Goal: Contribute content: Add original content to the website for others to see

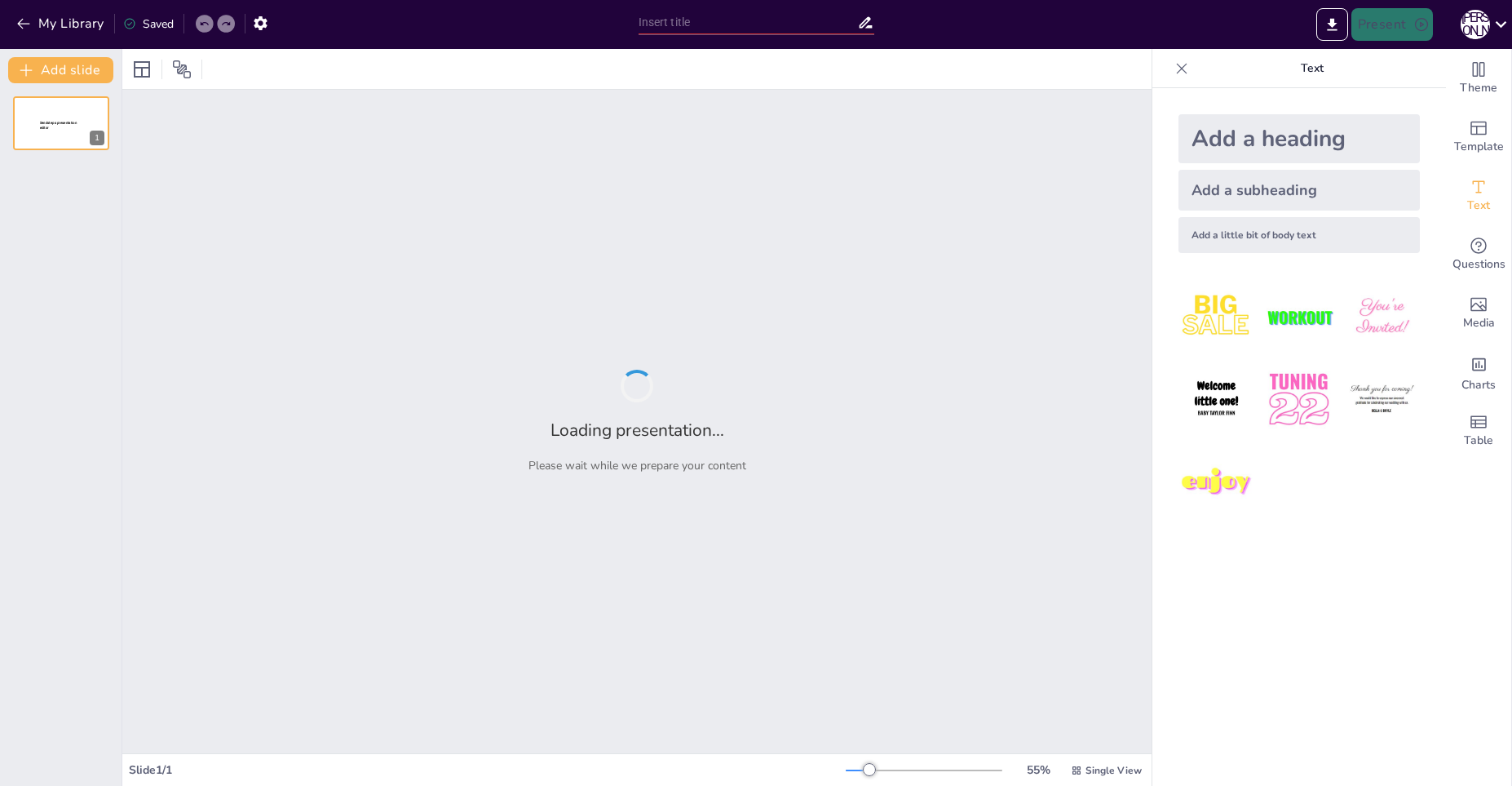
type input "[PERSON_NAME]: Birth and Early Life"
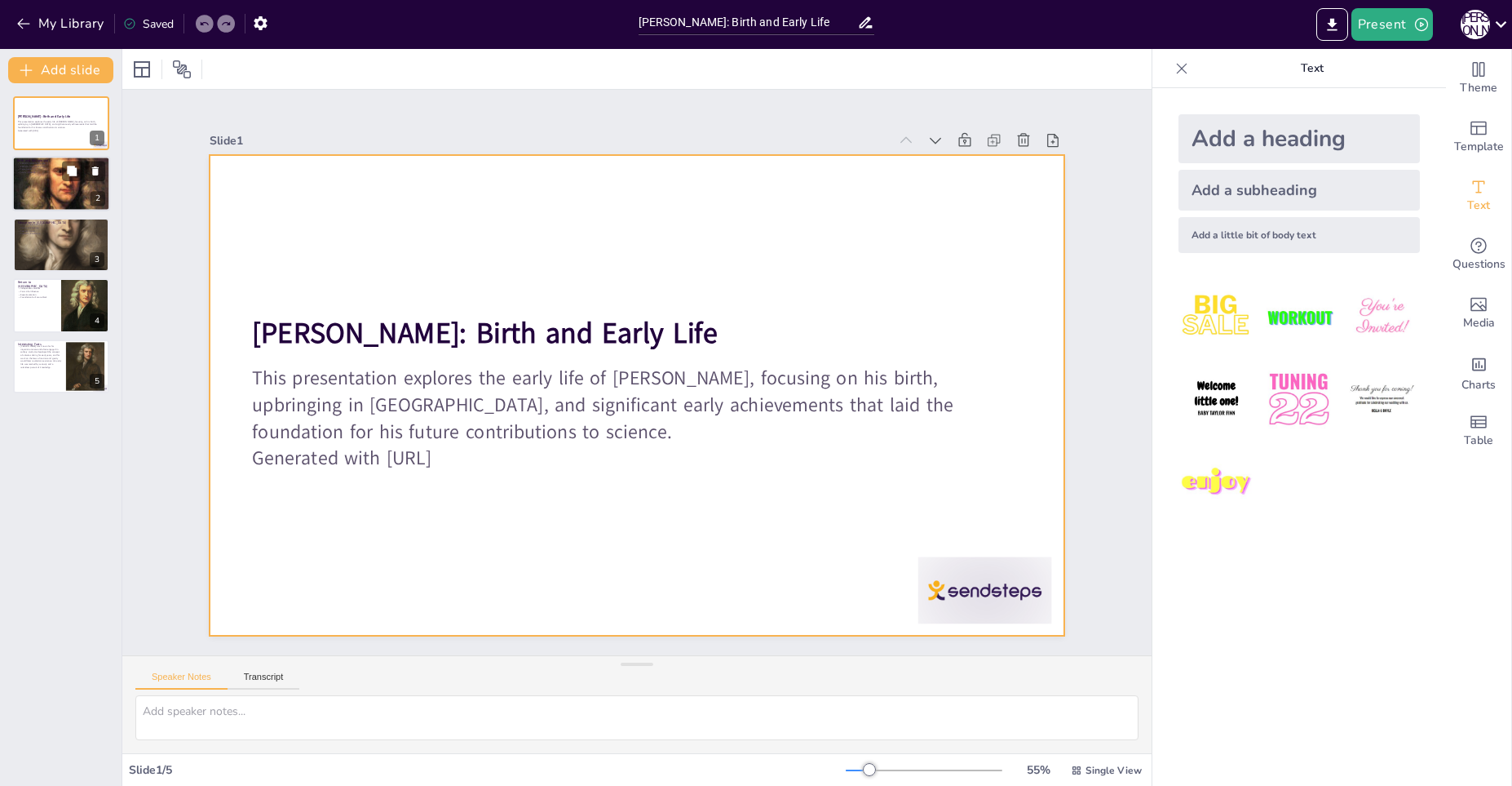
click at [85, 206] on div at bounding box center [60, 183] width 97 height 97
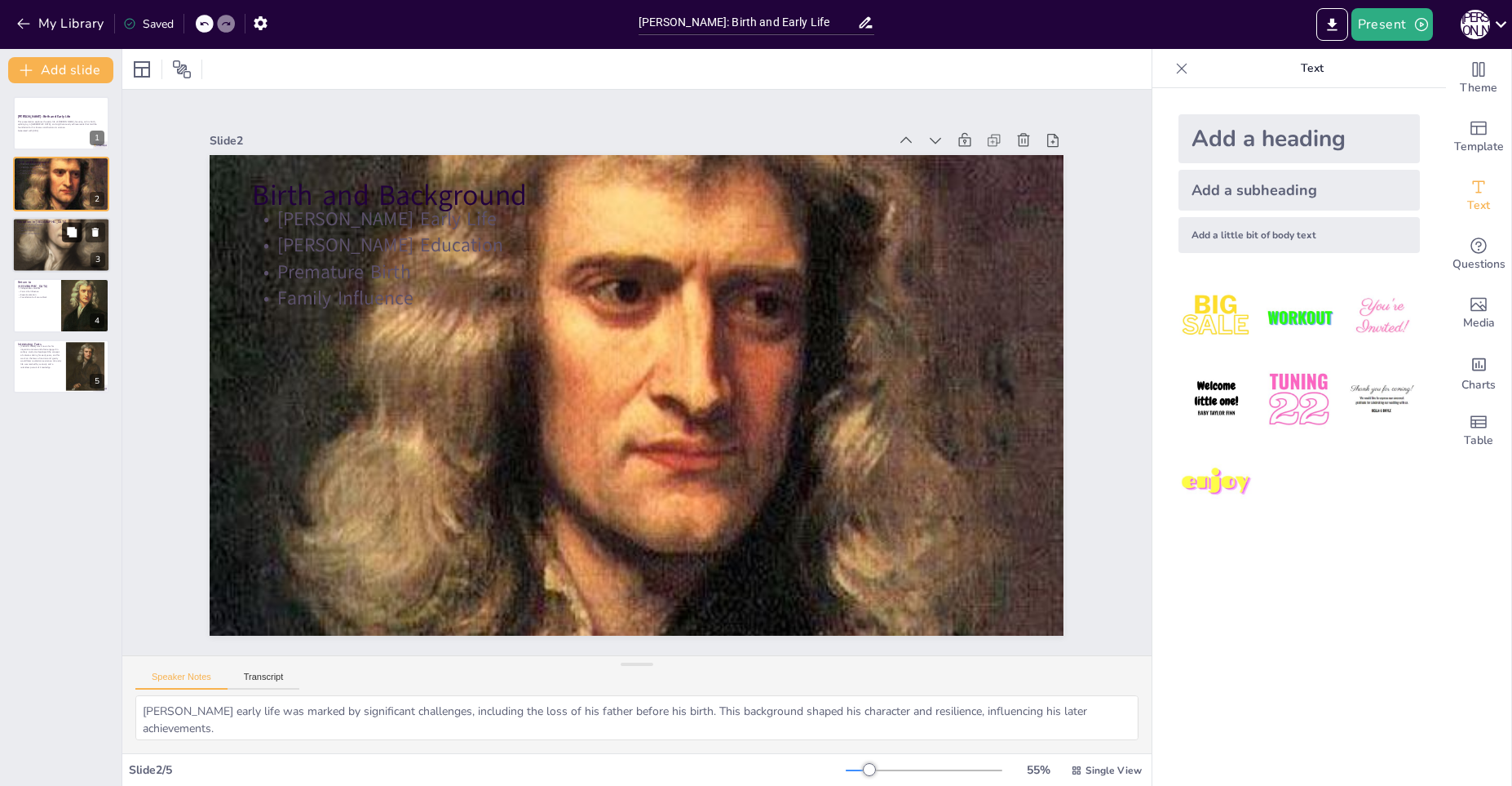
click at [66, 225] on button at bounding box center [71, 231] width 19 height 19
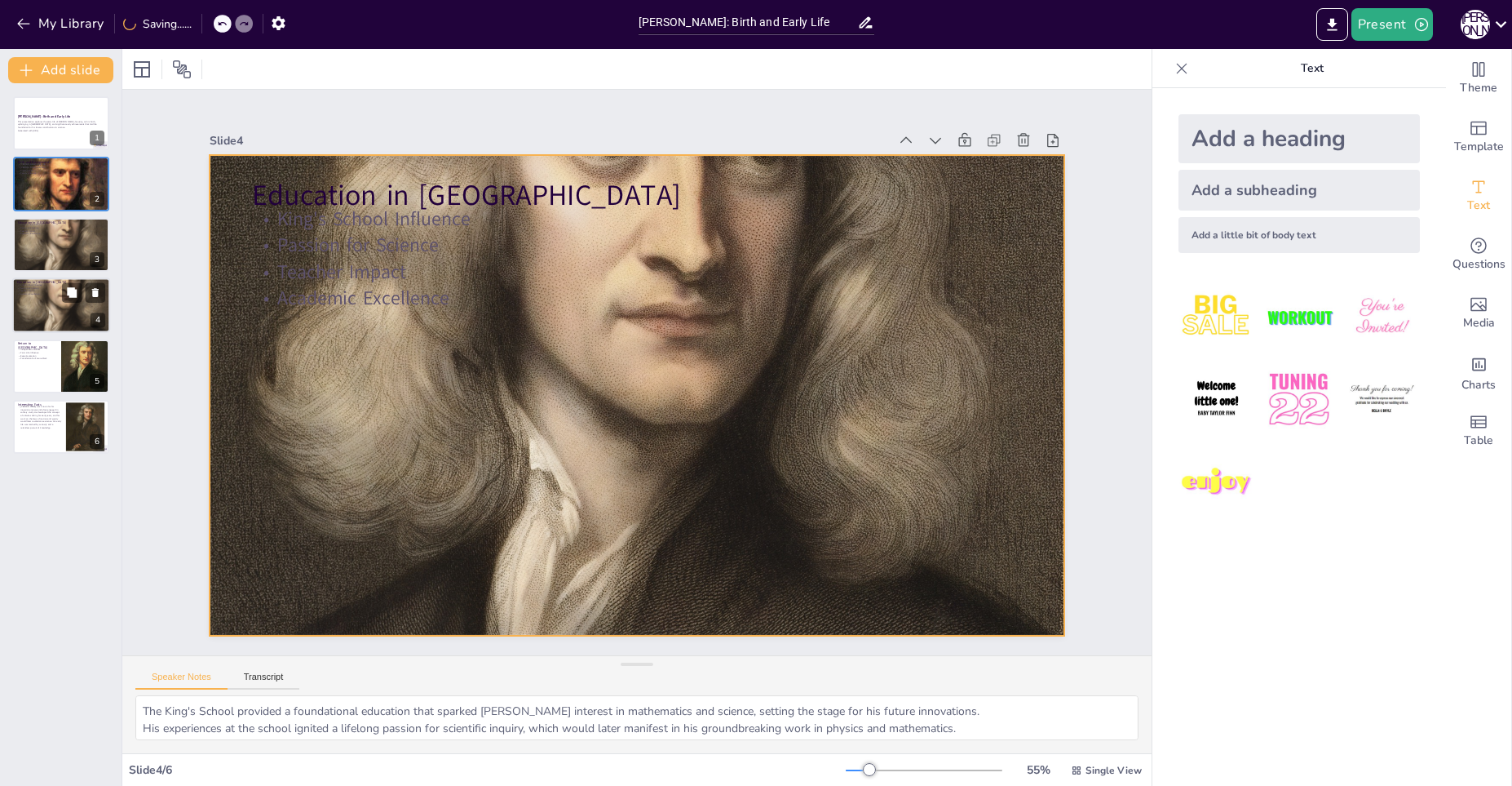
click at [43, 305] on div at bounding box center [60, 305] width 97 height 135
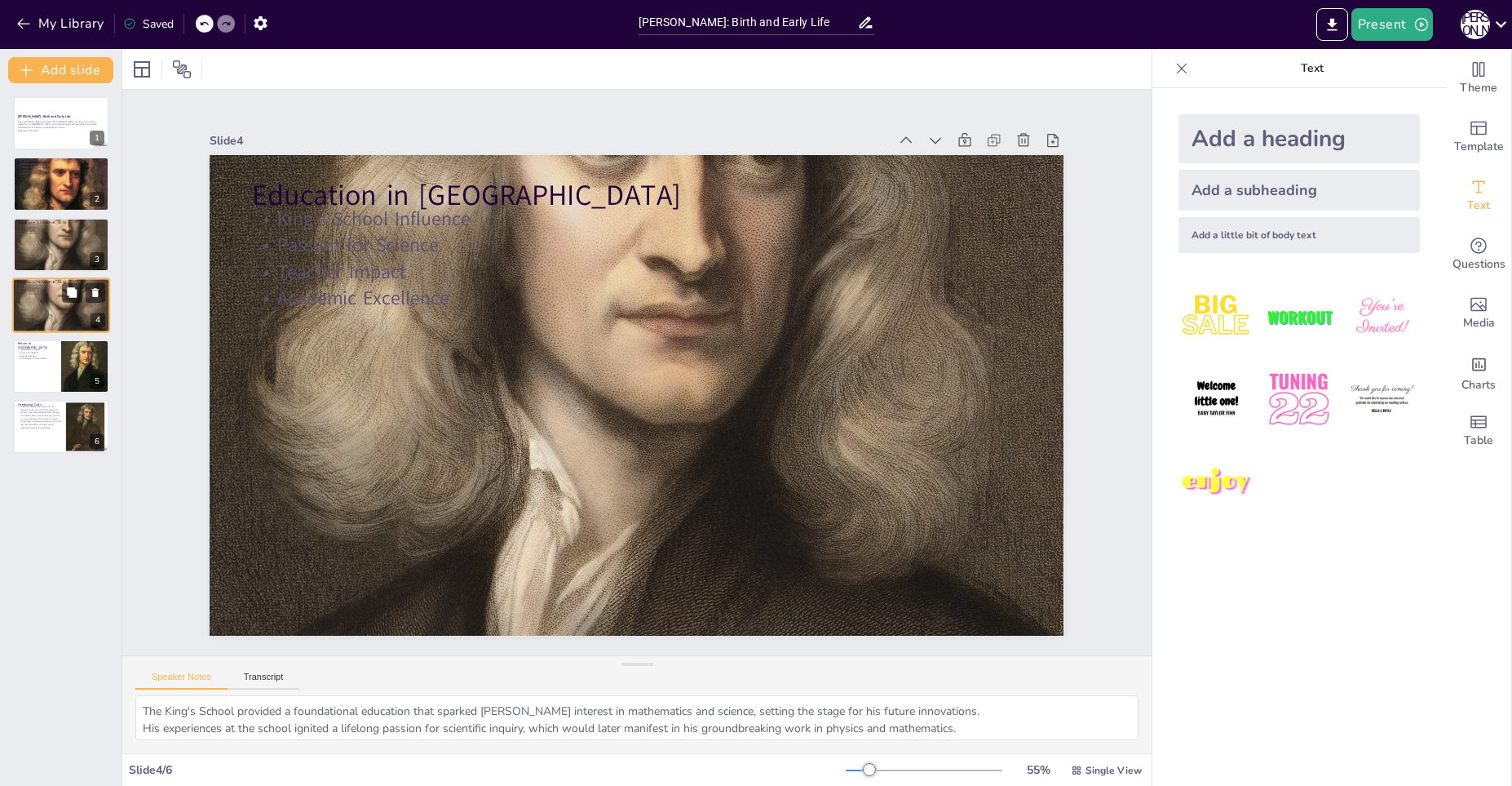
click at [43, 305] on div at bounding box center [60, 305] width 97 height 135
click at [58, 363] on div at bounding box center [60, 367] width 97 height 56
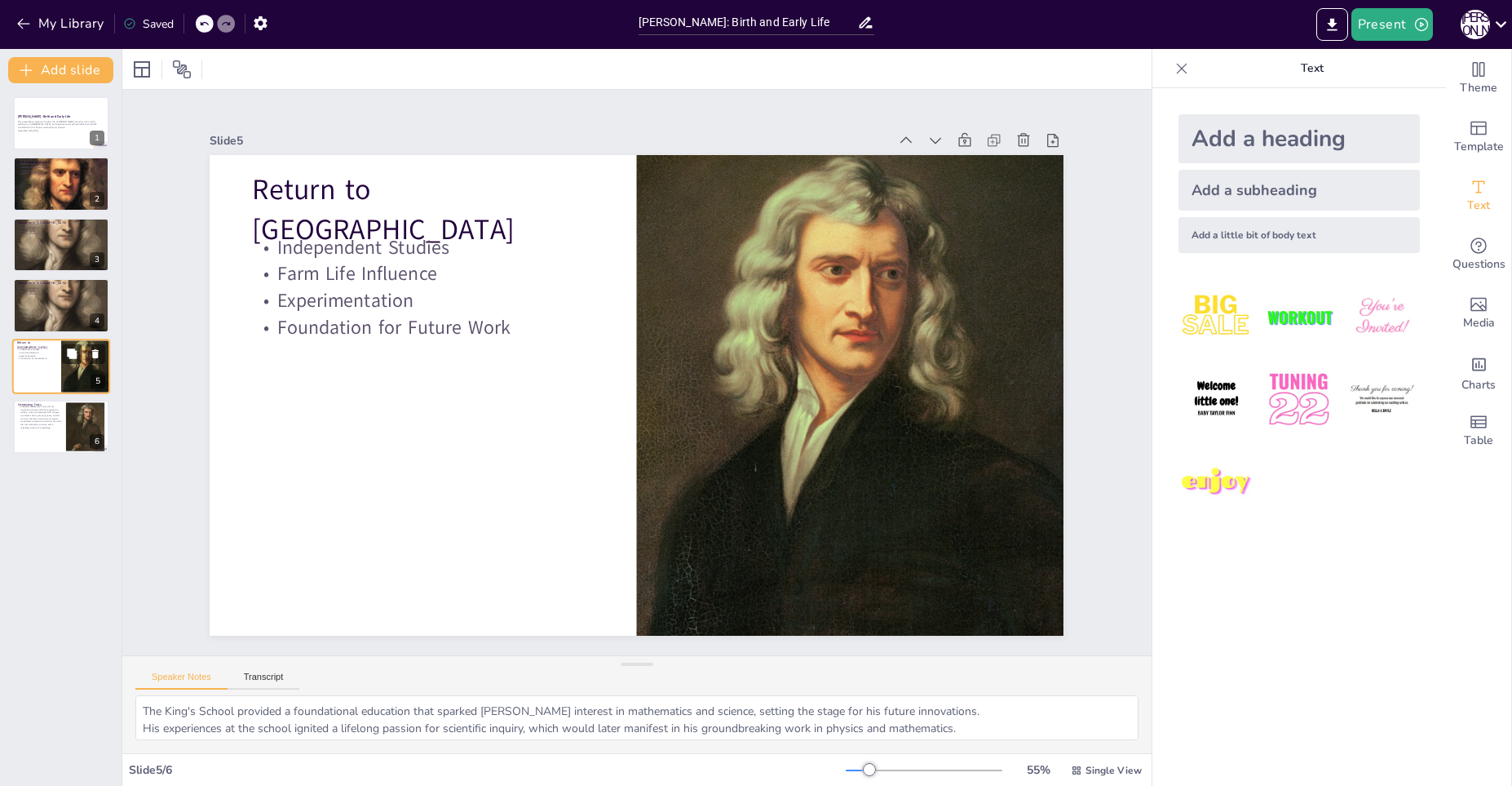
type textarea "Returning to [GEOGRAPHIC_DATA] allowed [PERSON_NAME] the independence to explor…"
click at [44, 419] on p "[PERSON_NAME] was known for his inquisitive nature and often engaged in solitar…" at bounding box center [38, 417] width 44 height 24
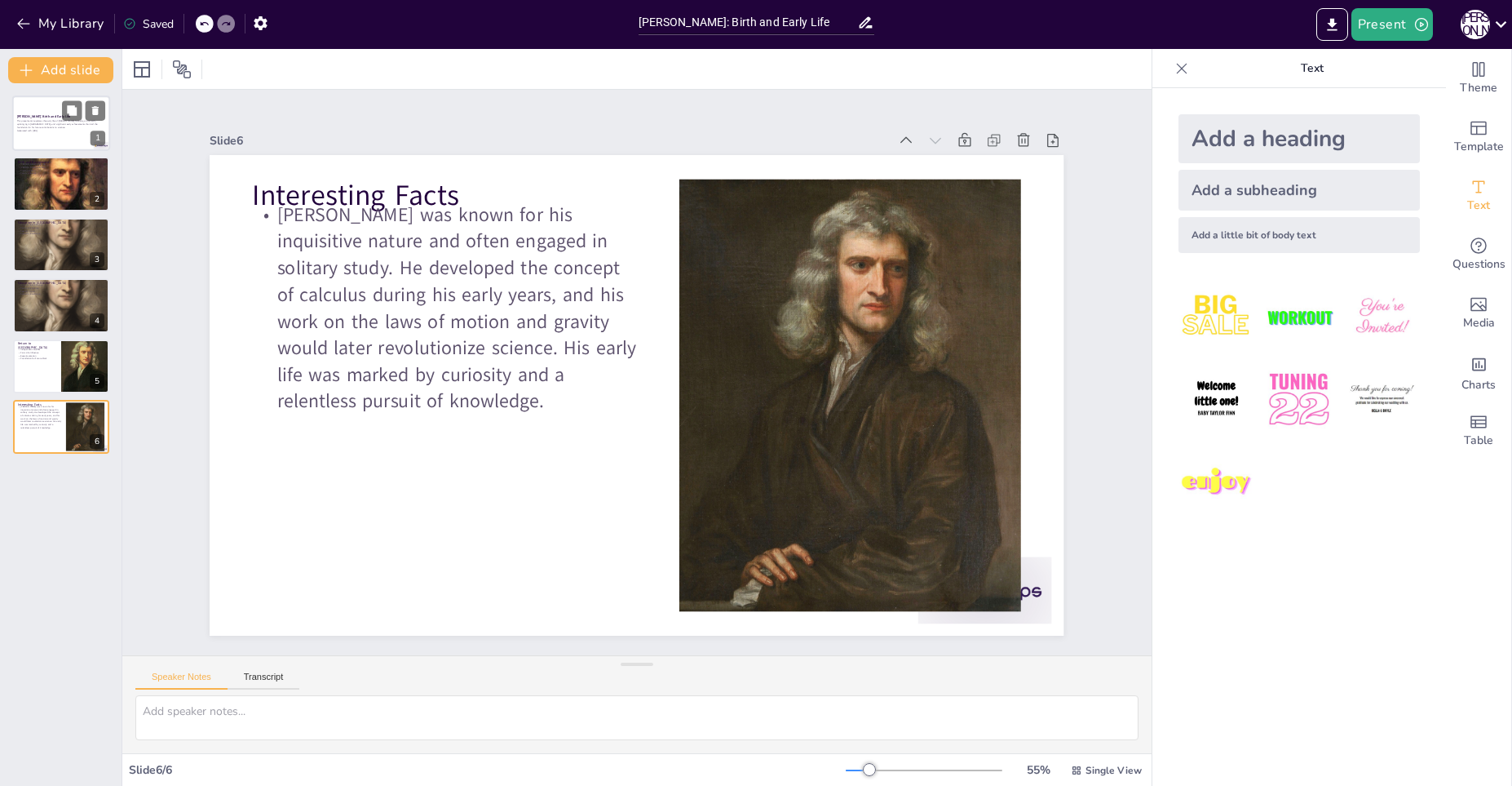
click at [40, 129] on div "This presentation explores the early life of Isaac Newton, focusing on his birt…" at bounding box center [60, 125] width 88 height 12
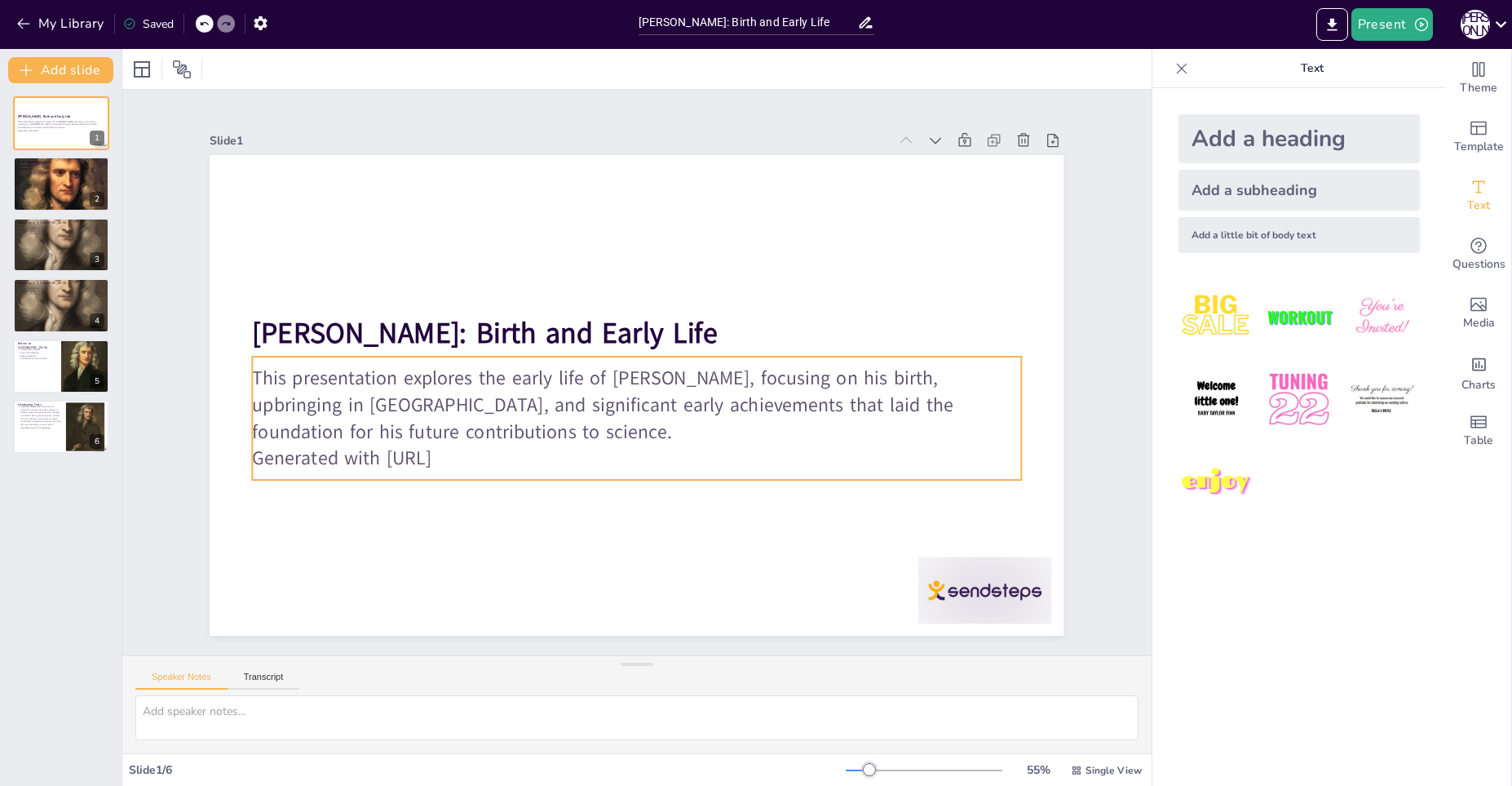
click at [587, 455] on p "Generated with Sendsteps.ai" at bounding box center [718, 399] width 263 height 739
type input "32"
click at [413, 300] on p "Generated with Sendsteps.ai" at bounding box center [637, 286] width 768 height 27
click at [413, 460] on p "Generated with Sendsteps.ai" at bounding box center [558, 407] width 337 height 713
drag, startPoint x: 256, startPoint y: 377, endPoint x: 545, endPoint y: 479, distance: 306.5
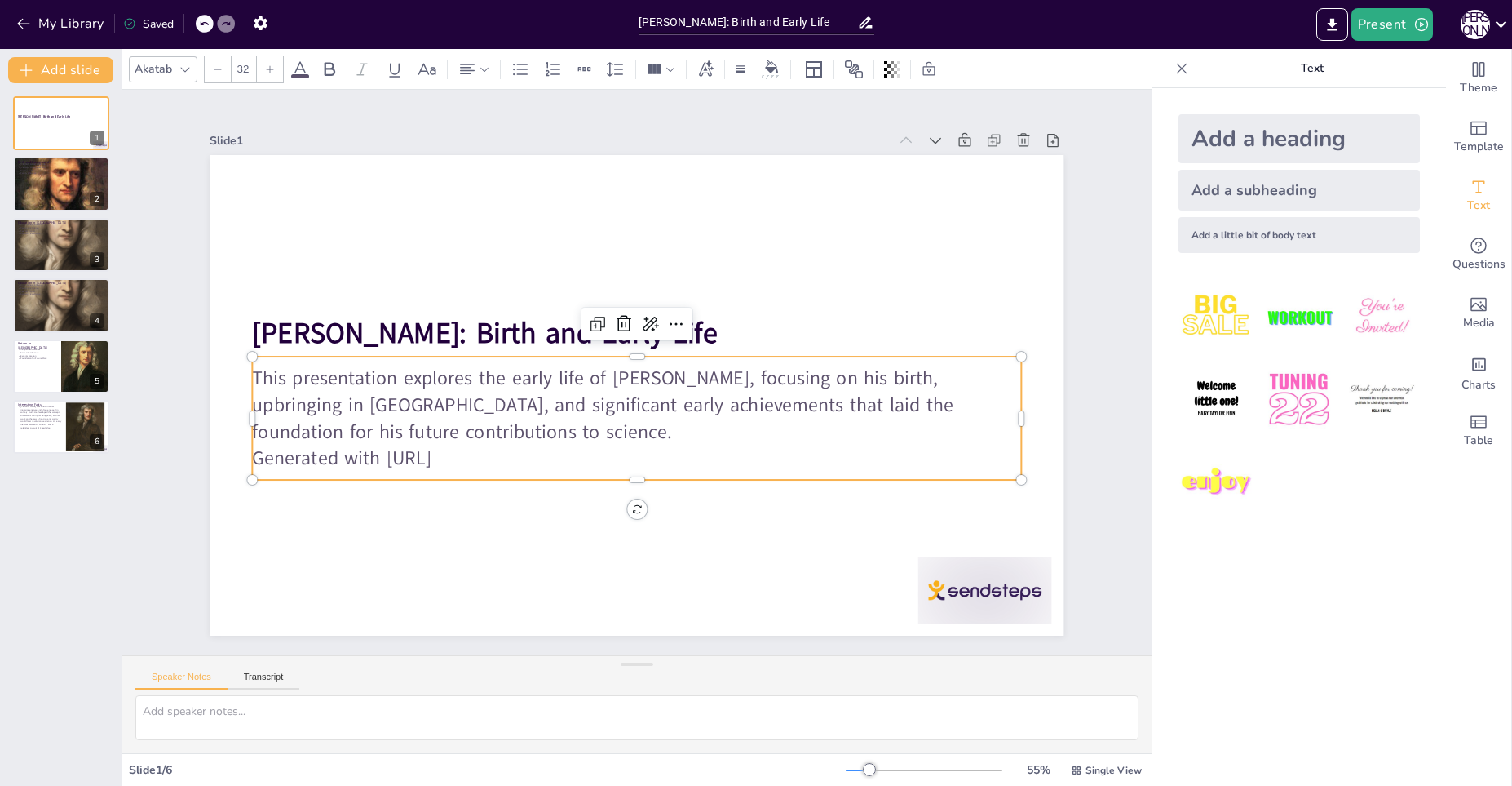
click at [545, 479] on div "This presentation explores the early life of Isaac Newton, focusing on his birt…" at bounding box center [607, 338] width 653 height 606
copy div "This presentation explores the early life of Isaac Newton, focusing on his birt…"
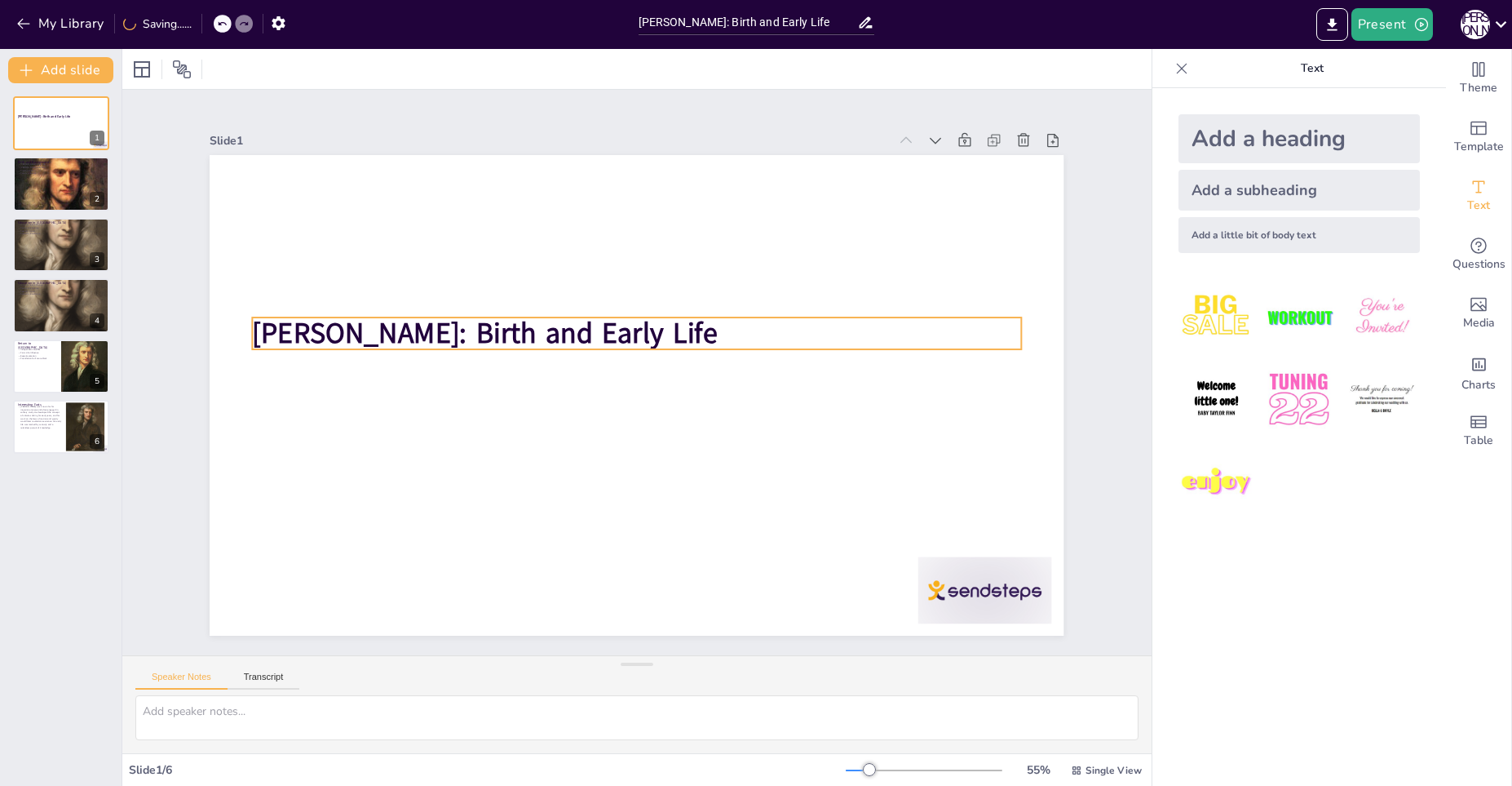
click at [679, 328] on strong "[PERSON_NAME]: Birth and Early Life" at bounding box center [746, 261] width 266 height 422
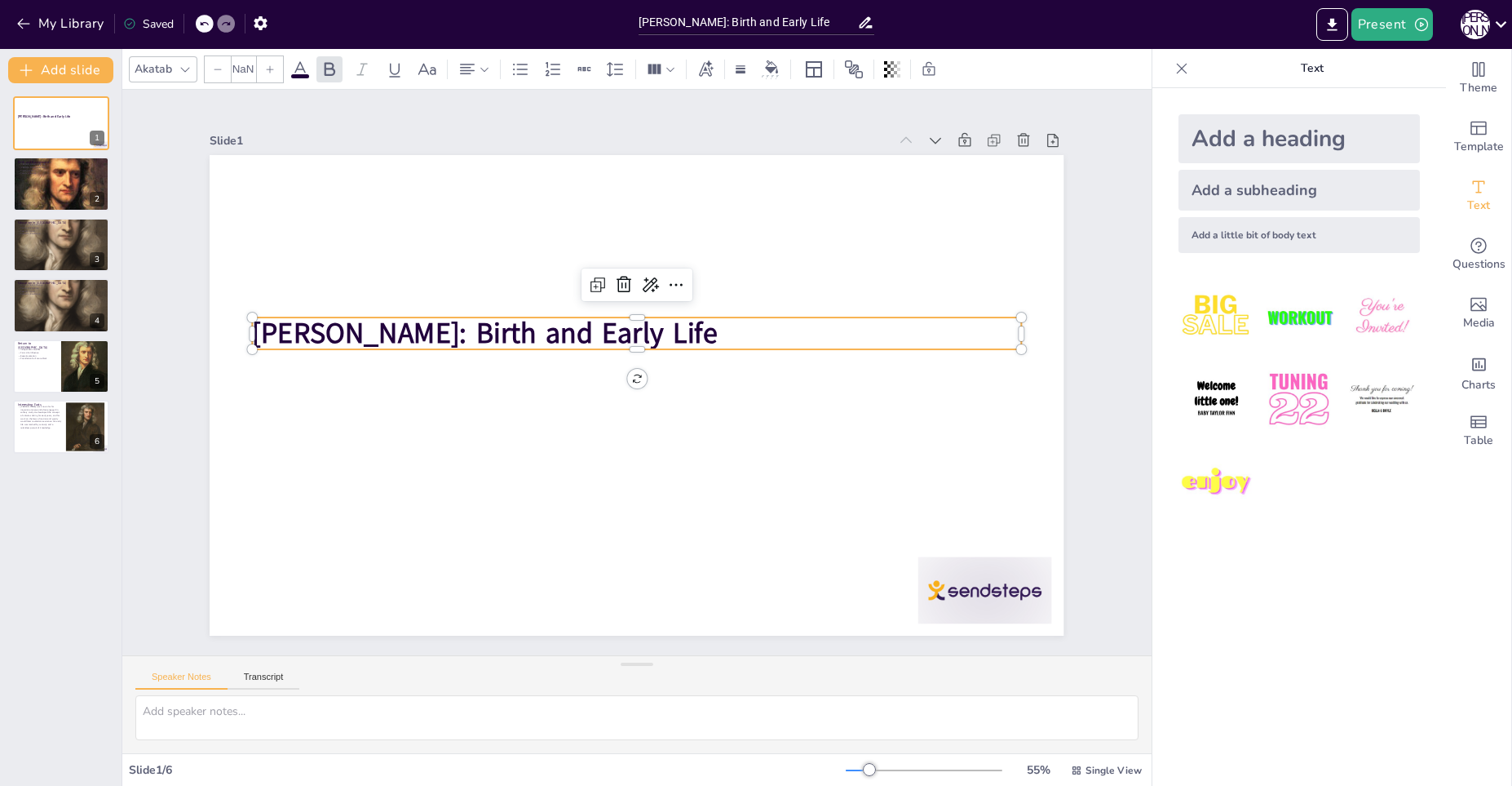
type input "48"
click at [693, 334] on strong "[PERSON_NAME]: Birth and Early Life" at bounding box center [783, 315] width 399 height 305
click at [694, 327] on strong "[PERSON_NAME]: Birth and Early Life" at bounding box center [787, 330] width 422 height 266
click at [597, 332] on strong "[PERSON_NAME]: Birth and Early Life" at bounding box center [767, 286] width 340 height 372
click at [566, 332] on strong "[PERSON_NAME]: Birth and Early Life" at bounding box center [793, 363] width 455 height 181
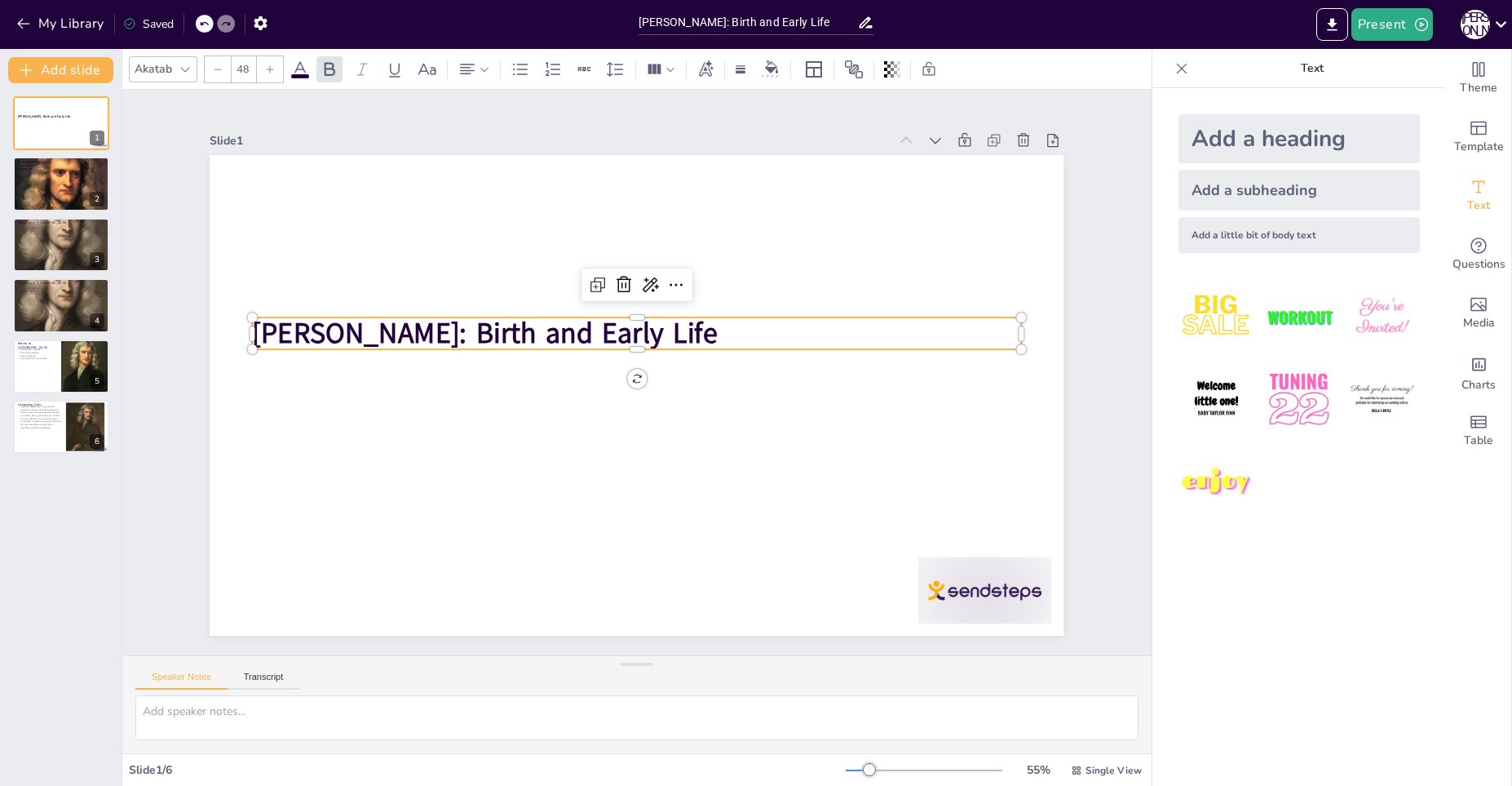
click at [536, 333] on strong "[PERSON_NAME]: Birth and Early Life" at bounding box center [626, 216] width 181 height 455
click at [495, 331] on strong "[PERSON_NAME]: Birth and Early Life" at bounding box center [482, 399] width 441 height 225
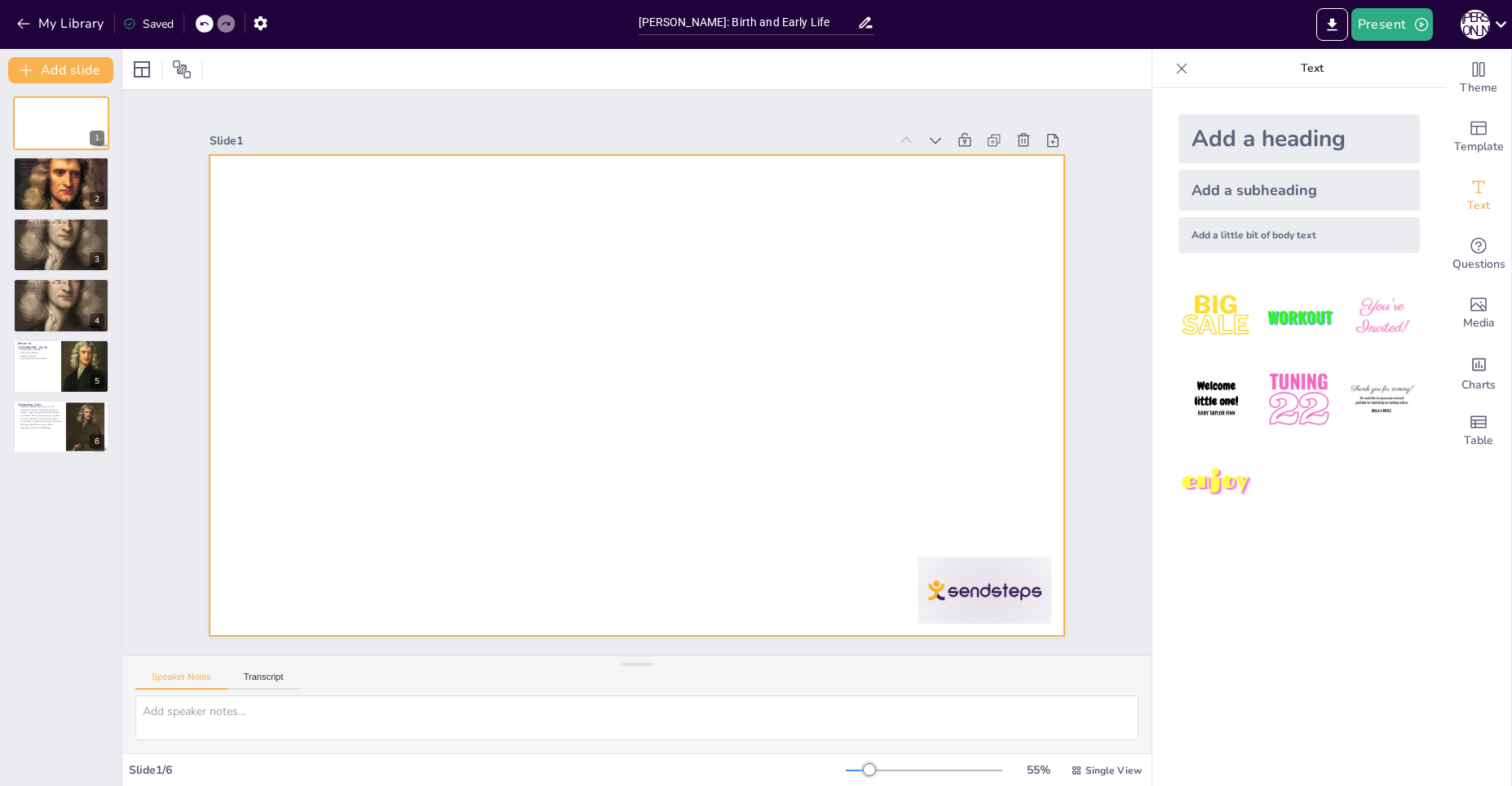
click at [491, 335] on div at bounding box center [620, 387] width 928 height 956
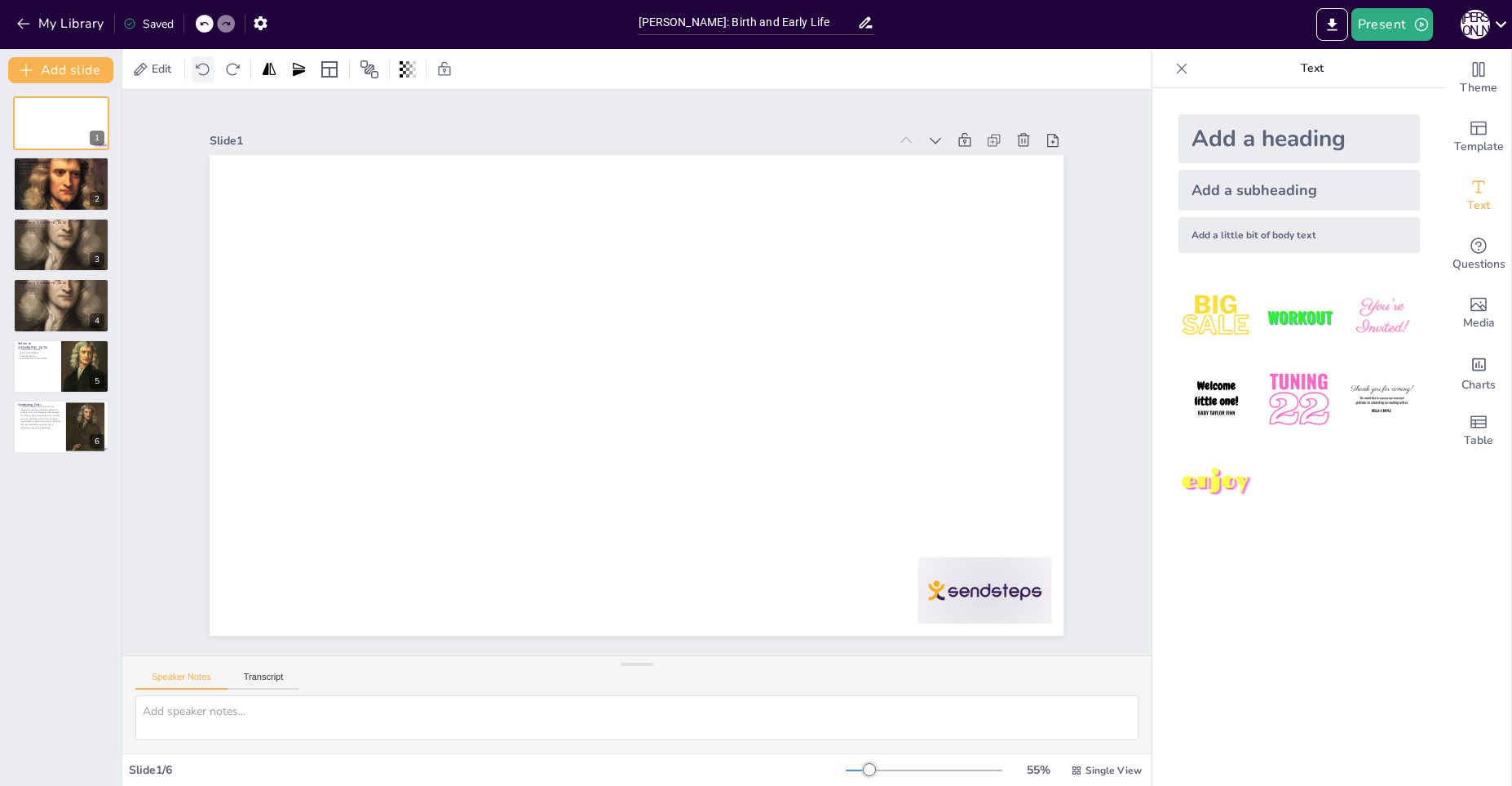
click at [199, 79] on div at bounding box center [203, 70] width 23 height 26
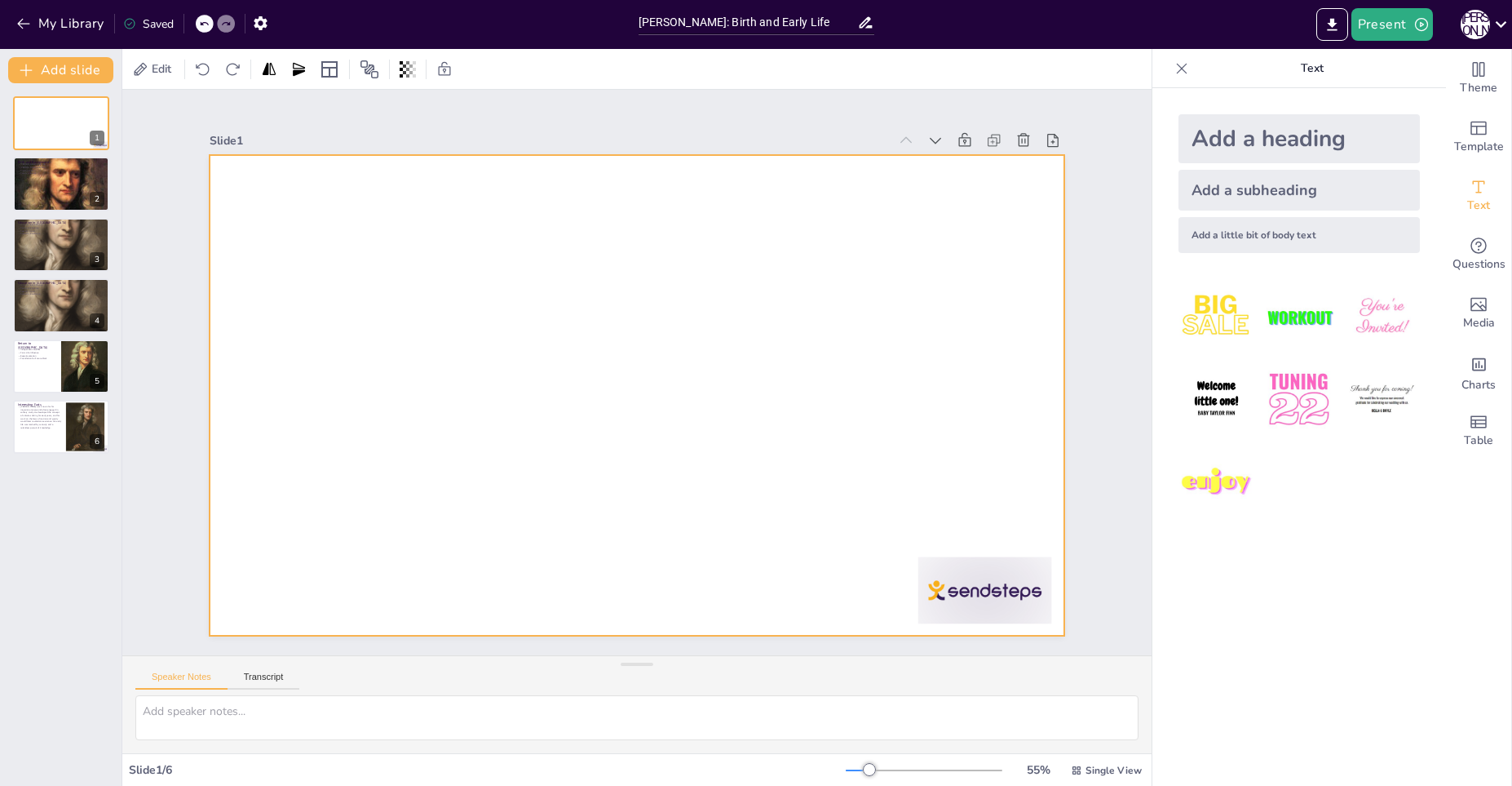
click at [299, 200] on div at bounding box center [617, 384] width 843 height 980
click at [255, 112] on div "Slide 1 Slide 2 Birth and Background [PERSON_NAME] Early Life [PERSON_NAME] Edu…" at bounding box center [637, 372] width 764 height 974
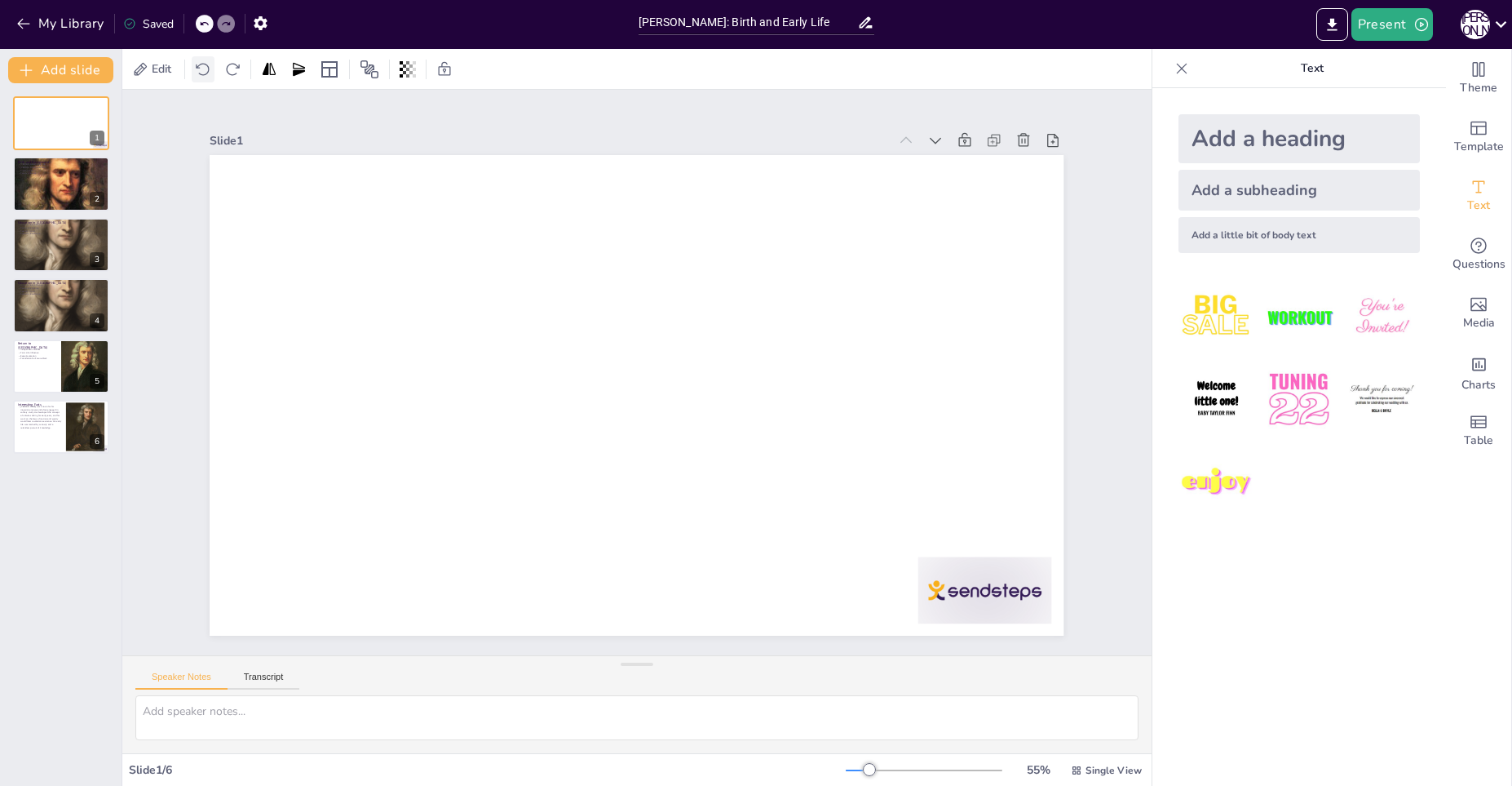
click at [208, 71] on icon at bounding box center [203, 70] width 17 height 17
click at [226, 74] on icon at bounding box center [233, 70] width 17 height 17
click at [96, 175] on icon at bounding box center [95, 172] width 6 height 9
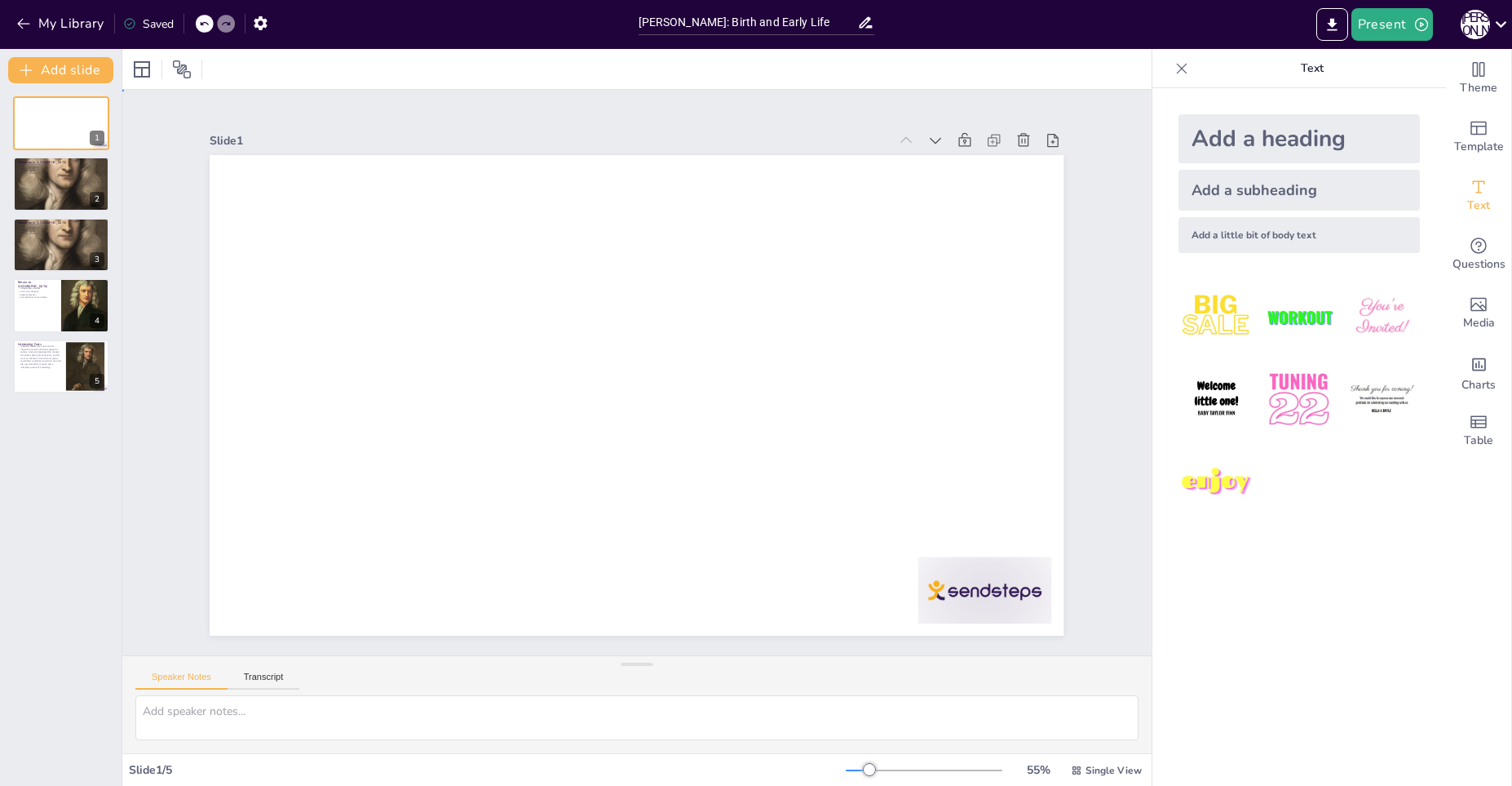
click at [253, 105] on div "Slide 1 Slide 2 Education in Grantham King's School Influence Passion for Scien…" at bounding box center [636, 372] width 766 height 1125
click at [206, 19] on icon at bounding box center [203, 23] width 10 height 10
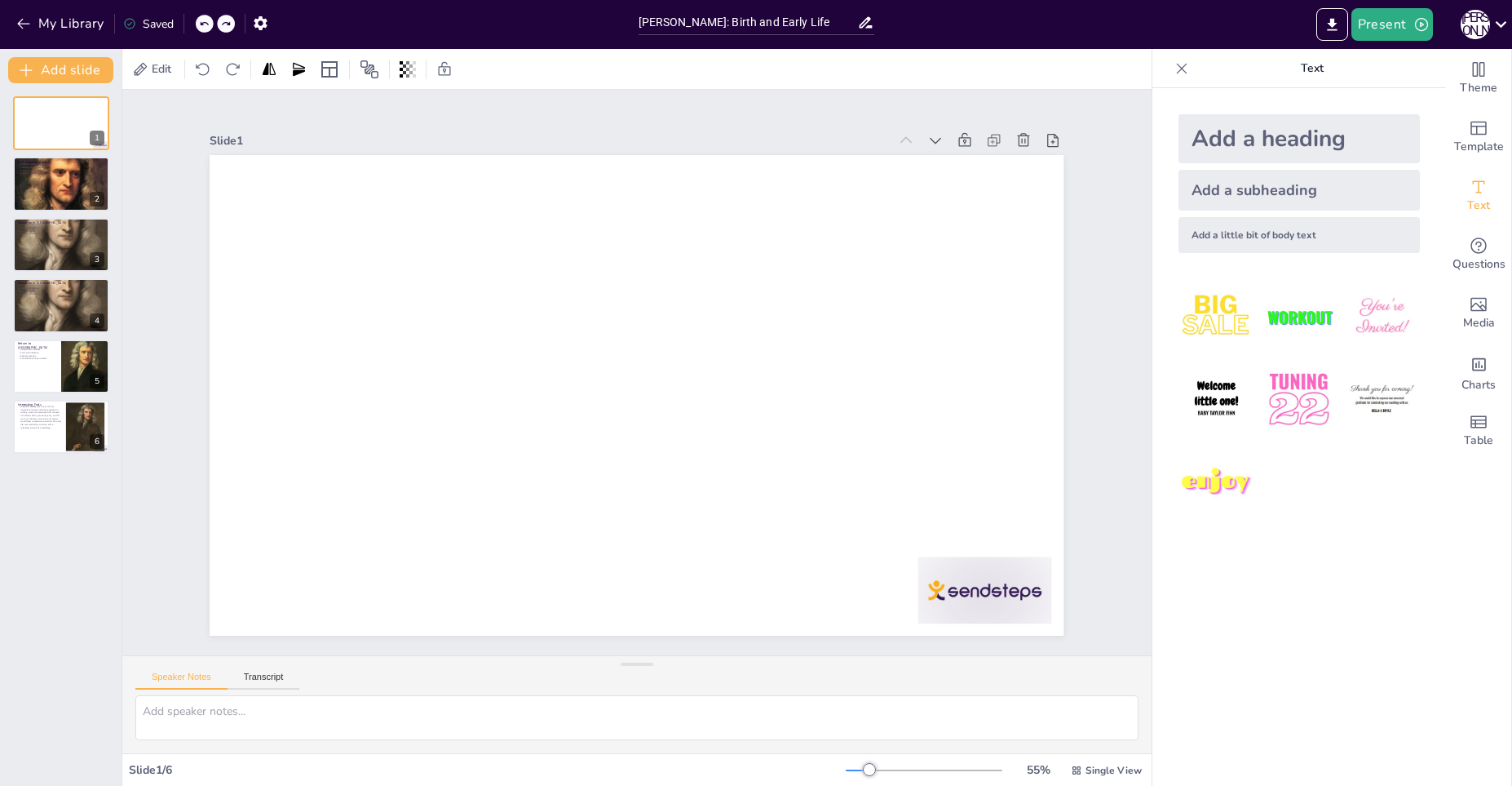
click at [206, 19] on icon at bounding box center [203, 23] width 10 height 10
click at [209, 24] on icon at bounding box center [203, 23] width 10 height 10
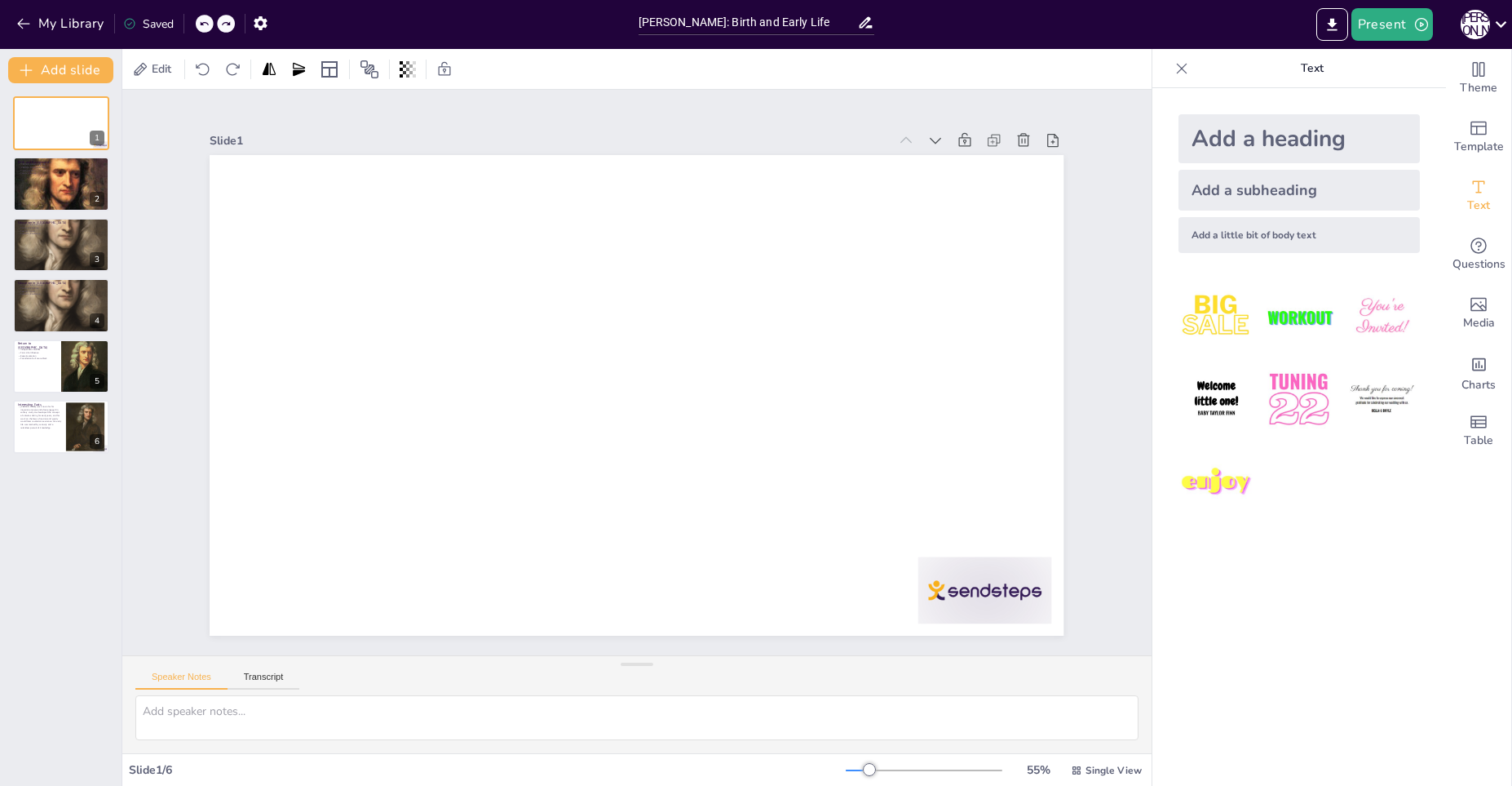
click at [210, 24] on div "My Library Saved" at bounding box center [137, 23] width 275 height 30
click at [210, 24] on div "My Library Saving......" at bounding box center [147, 23] width 293 height 30
click at [194, 29] on div "My Library Saved" at bounding box center [137, 23] width 275 height 30
click at [202, 23] on icon at bounding box center [203, 24] width 8 height 4
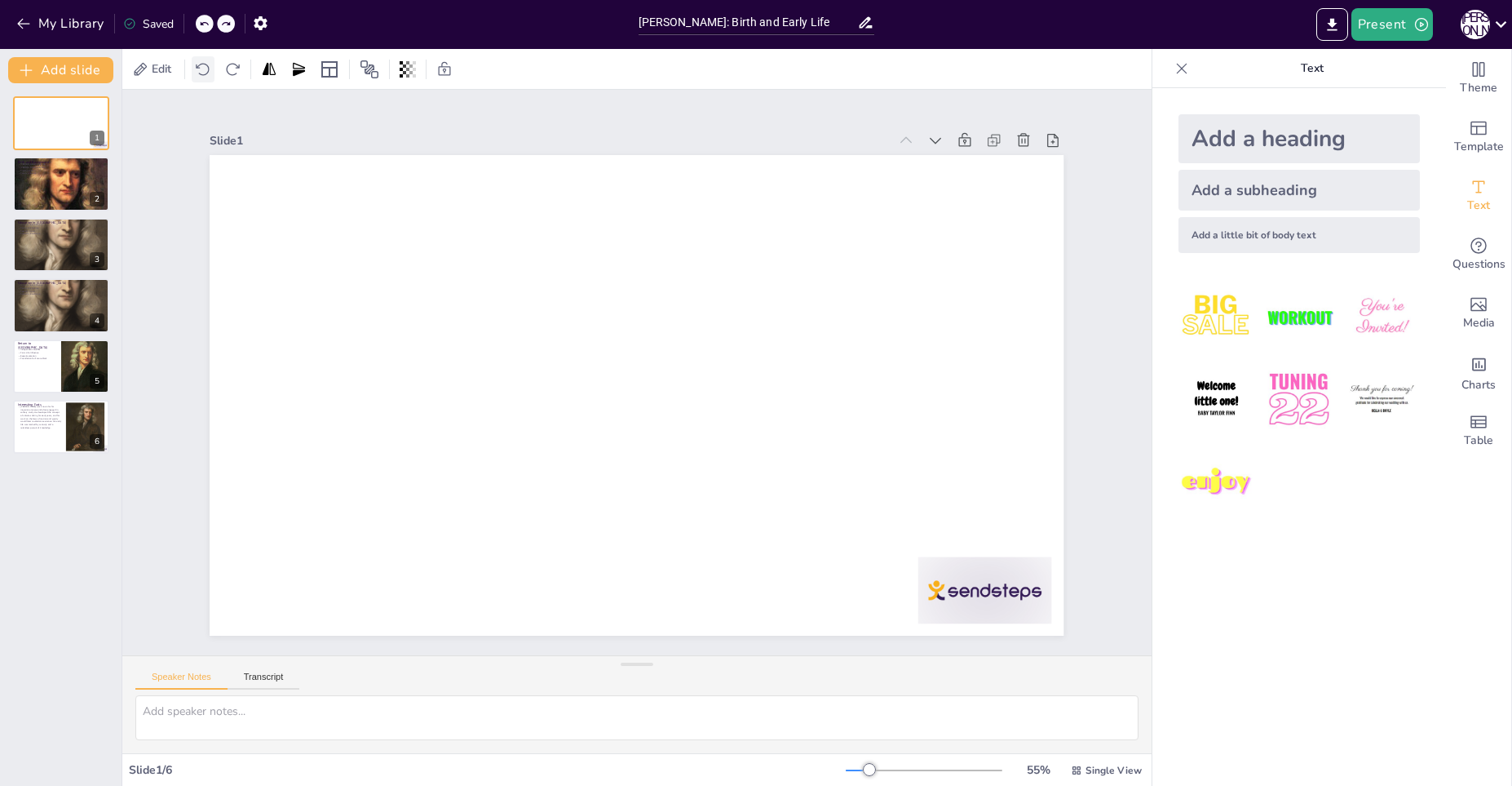
click at [205, 65] on icon at bounding box center [203, 70] width 17 height 17
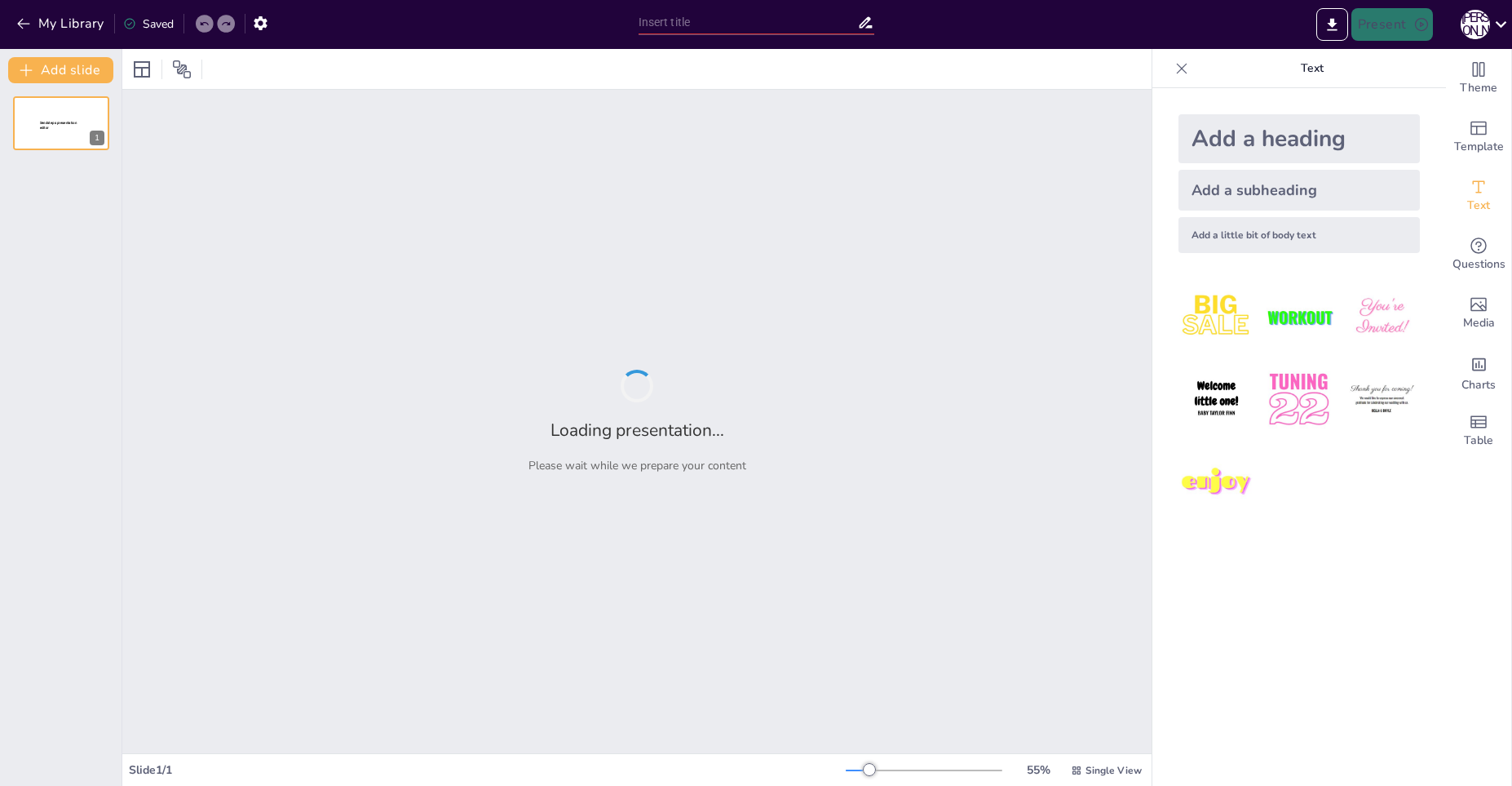
type input "[PERSON_NAME]: Birth and Early Life"
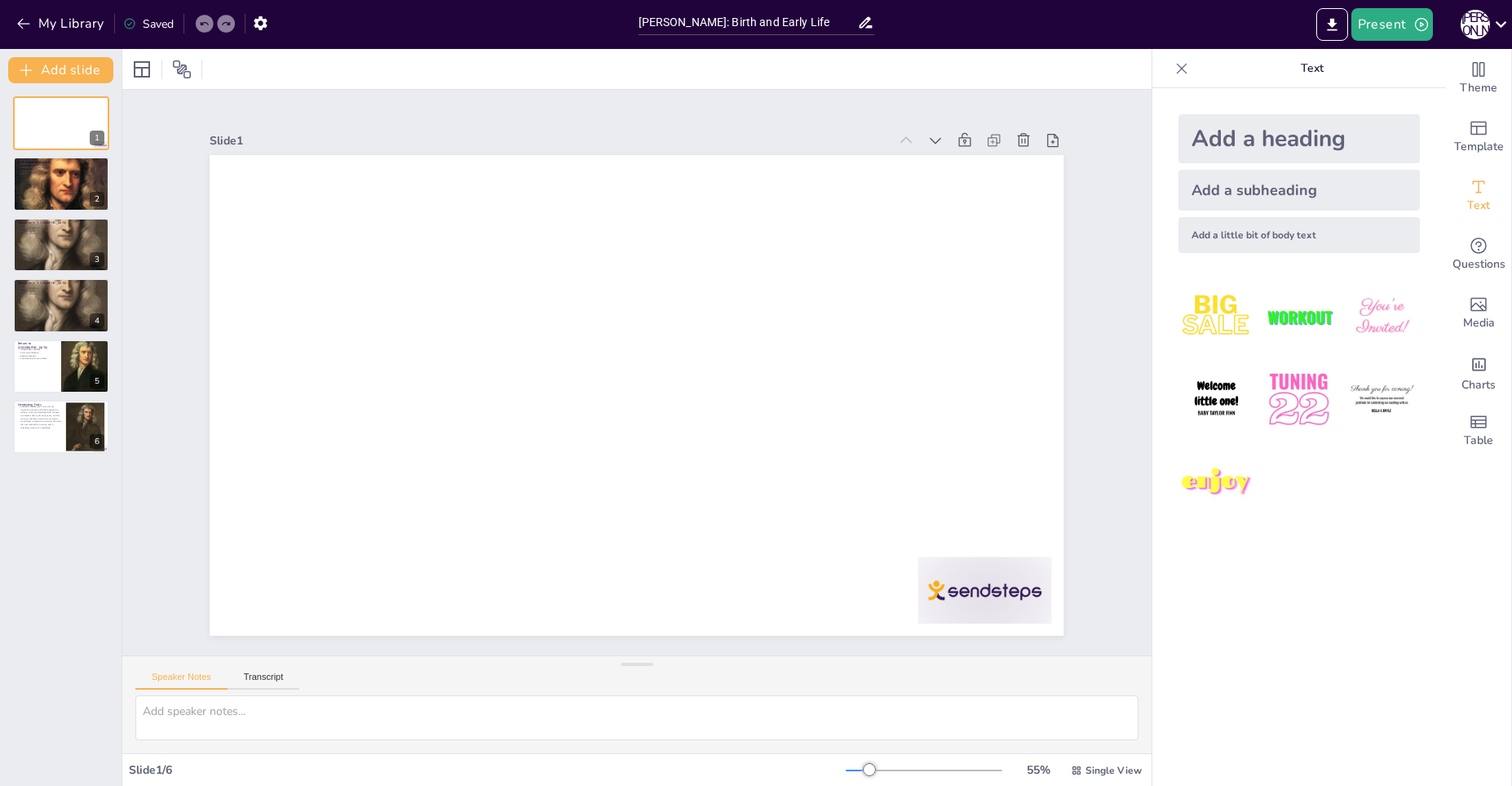
click at [609, 313] on div at bounding box center [618, 358] width 891 height 973
click at [1310, 148] on div "Add a heading" at bounding box center [1299, 138] width 241 height 49
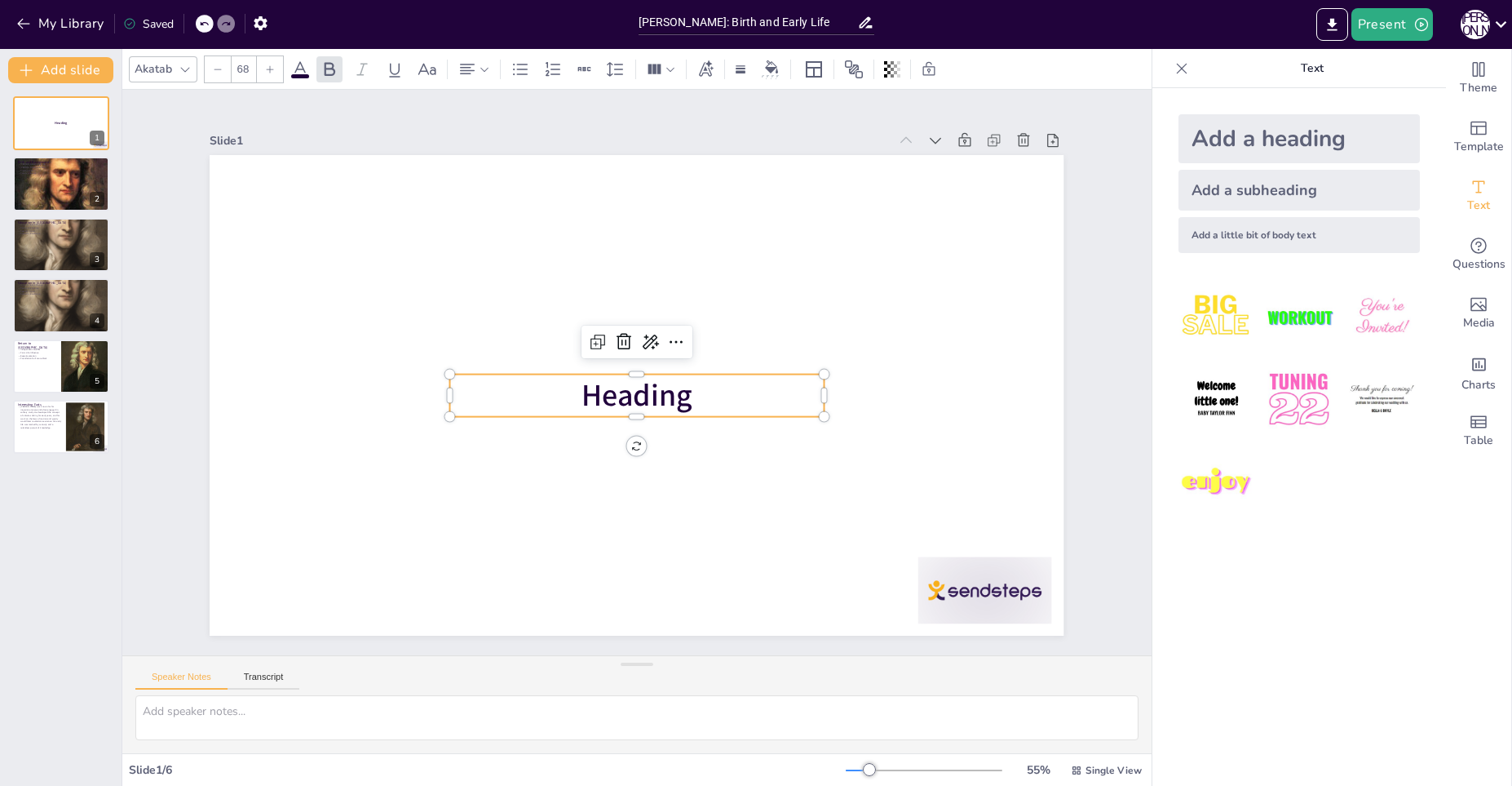
click at [573, 388] on p "Heading" at bounding box center [614, 374] width 82 height 376
click at [623, 394] on span "Heading" at bounding box center [650, 354] width 114 height 98
click at [623, 394] on span "Heading" at bounding box center [617, 363] width 83 height 118
click at [740, 415] on p "[PERSON_NAME]" at bounding box center [652, 354] width 306 height 281
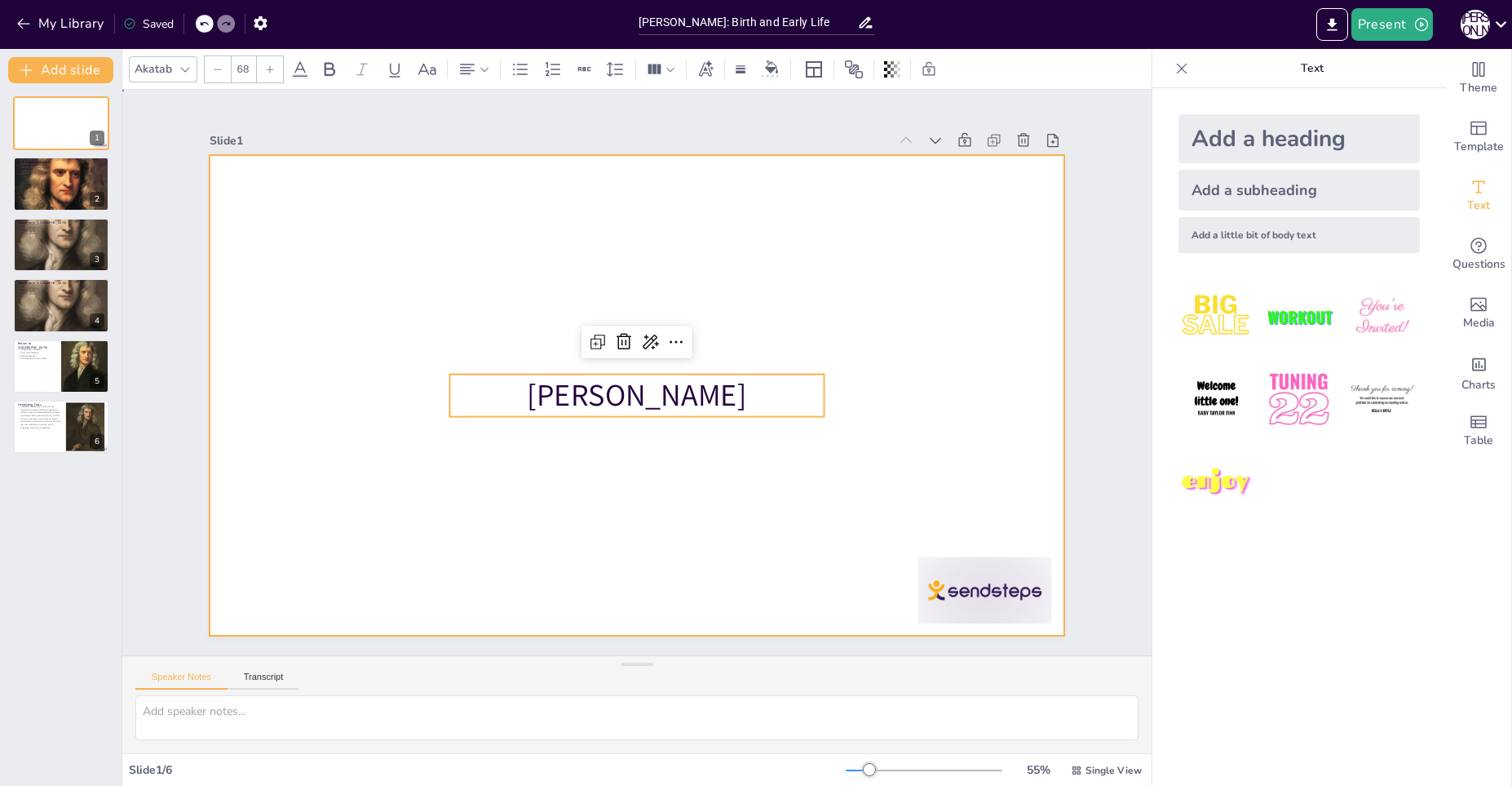
click at [712, 456] on div at bounding box center [658, 363] width 786 height 975
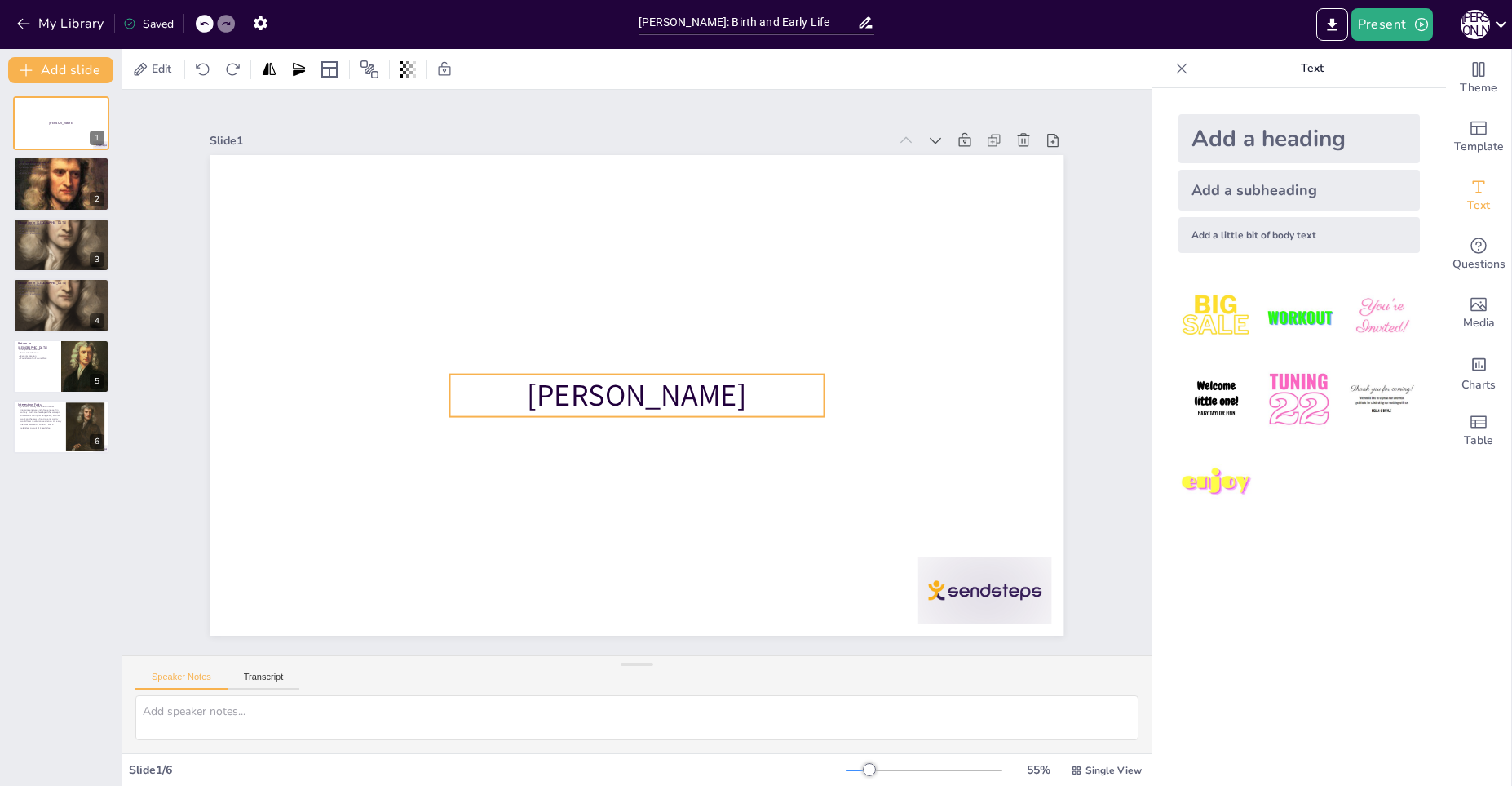
click at [711, 407] on p "[PERSON_NAME]" at bounding box center [655, 385] width 253 height 327
drag, startPoint x: 690, startPoint y: 380, endPoint x: 625, endPoint y: 347, distance: 72.9
click at [625, 347] on p "[PERSON_NAME]" at bounding box center [614, 372] width 43 height 374
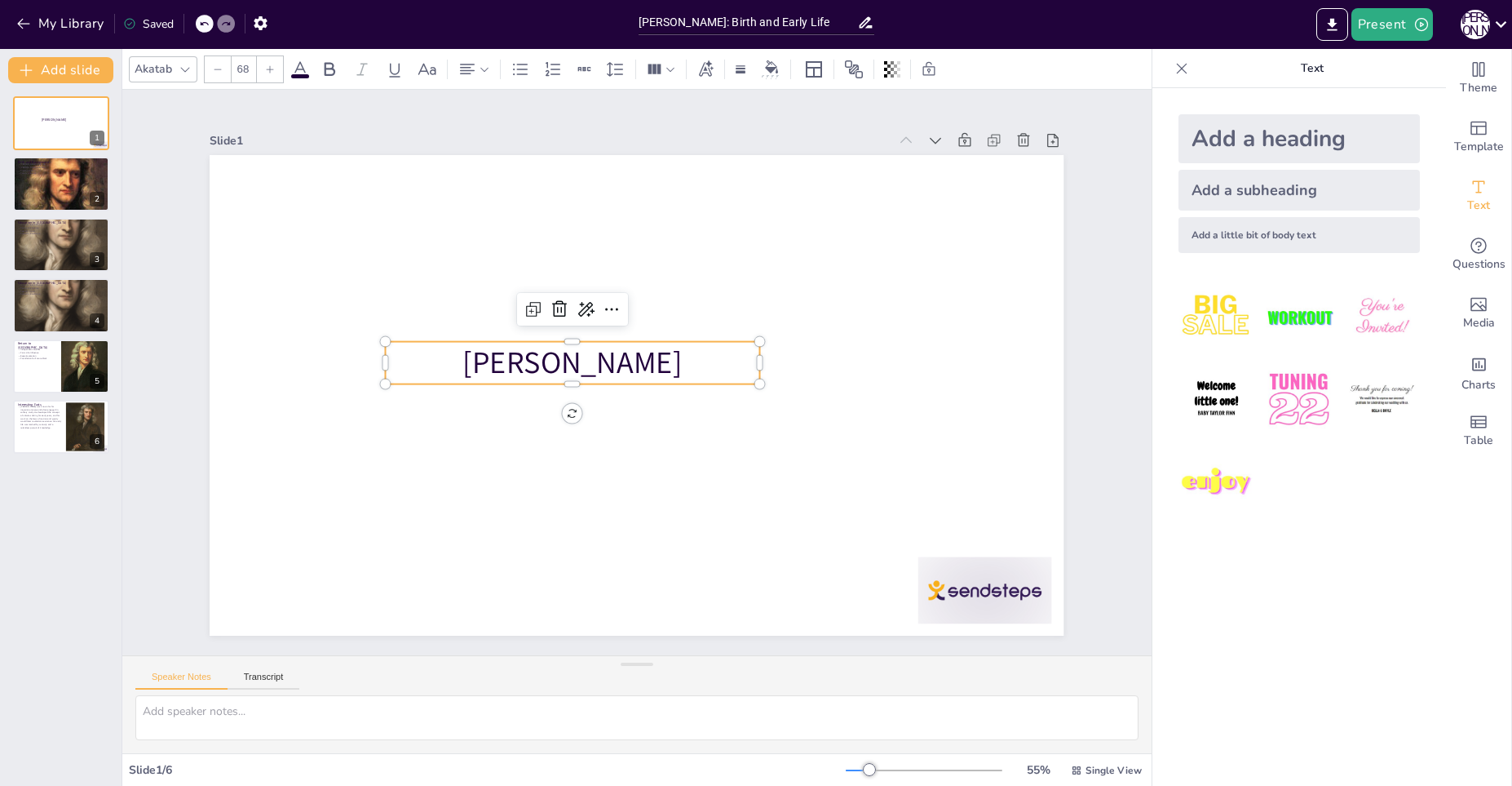
click at [625, 347] on p "[PERSON_NAME]" at bounding box center [640, 306] width 82 height 376
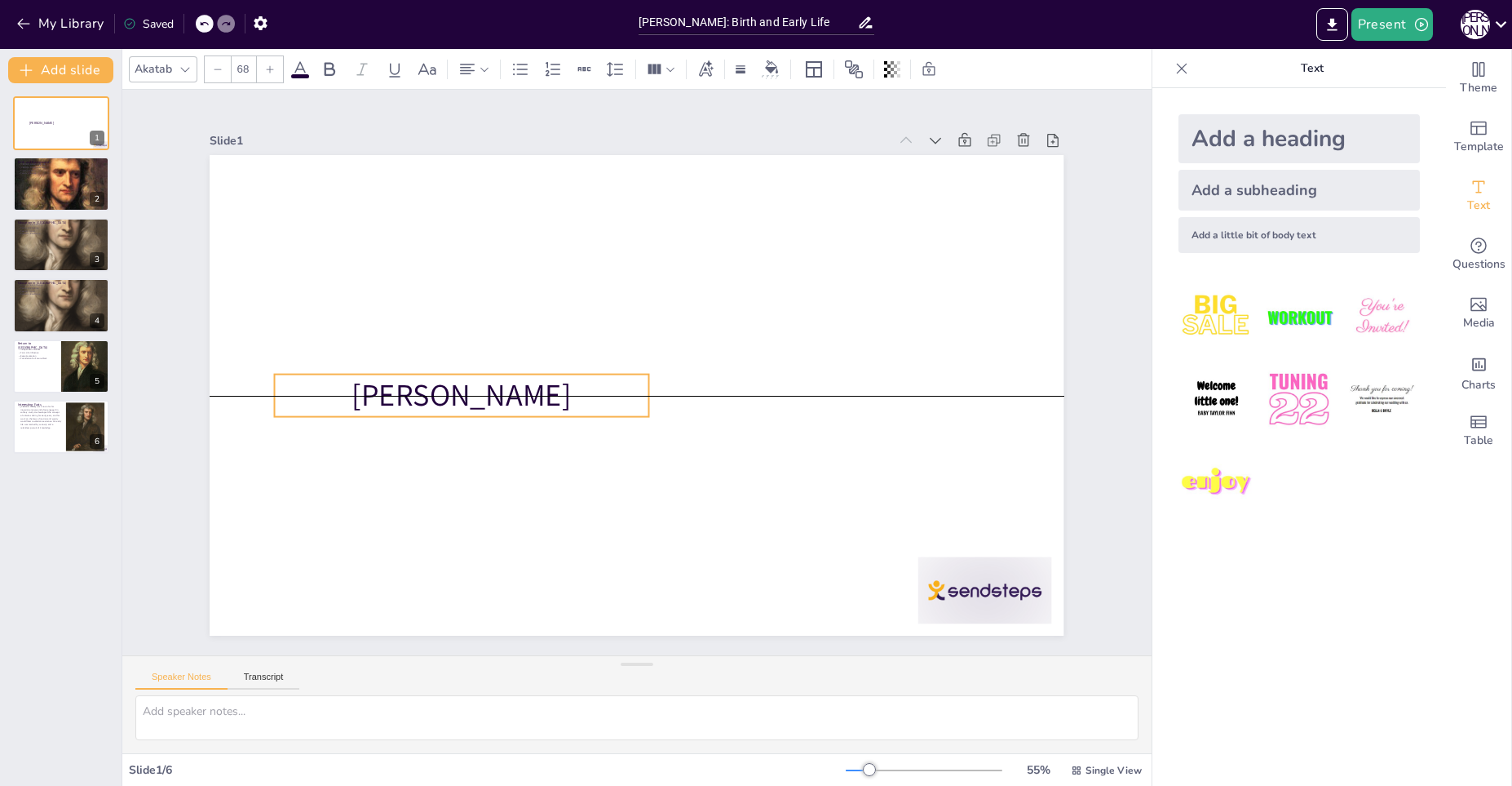
drag, startPoint x: 625, startPoint y: 347, endPoint x: 515, endPoint y: 380, distance: 114.8
click at [515, 380] on p "[PERSON_NAME]" at bounding box center [463, 341] width 368 height 156
click at [51, 187] on div at bounding box center [60, 183] width 97 height 97
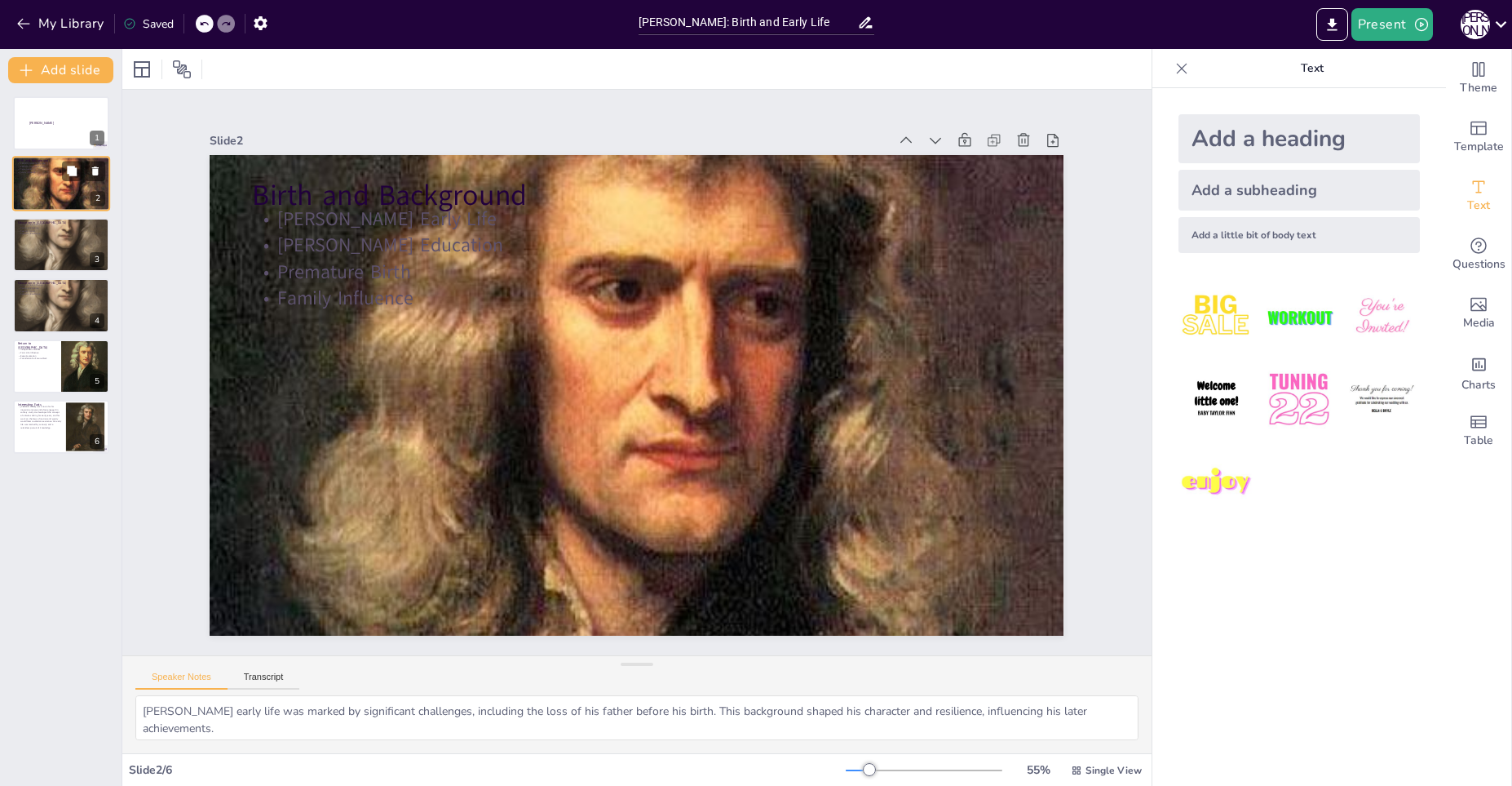
type textarea "[PERSON_NAME] early life was marked by significant challenges, including the lo…"
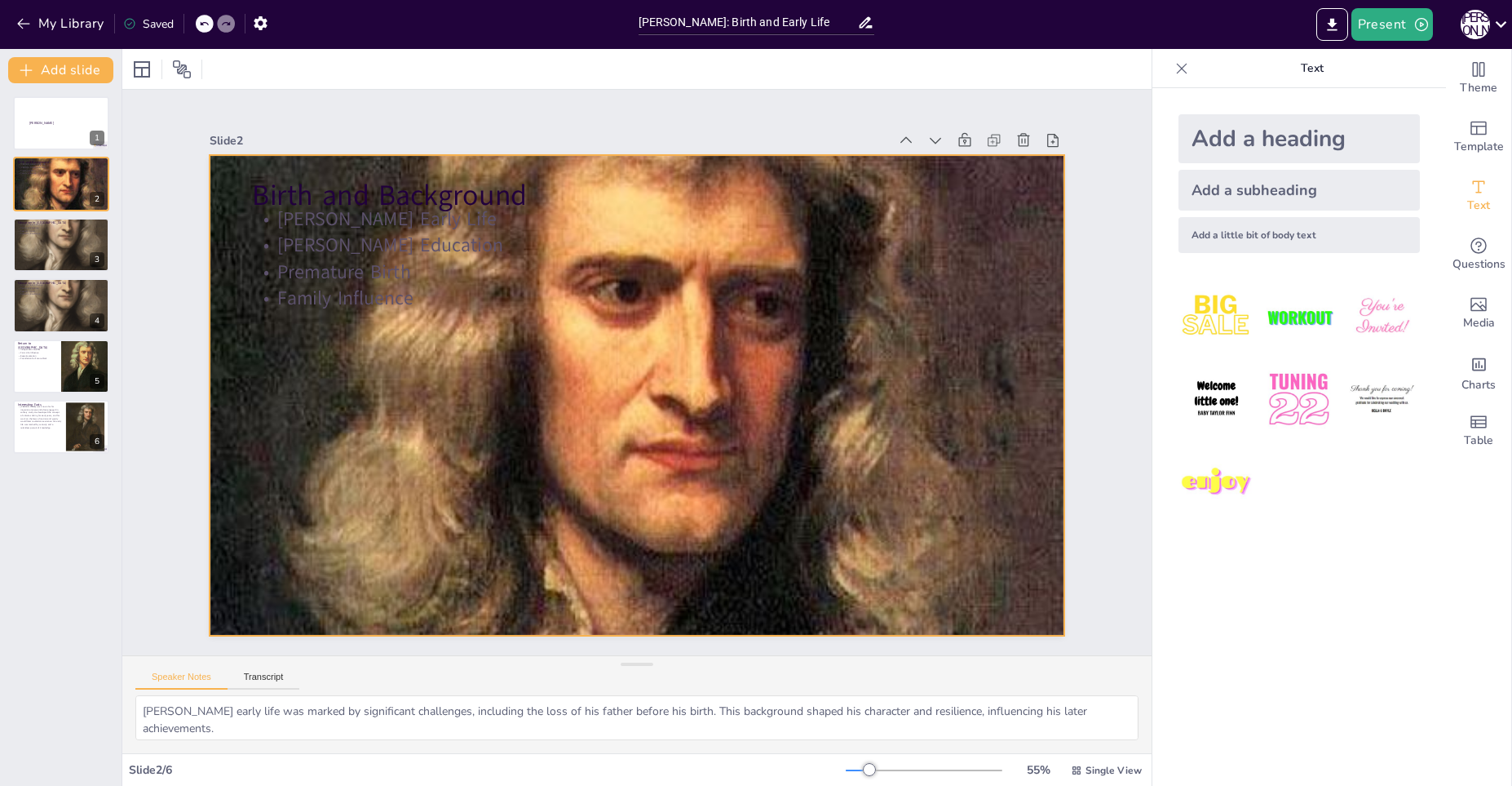
click at [369, 367] on div at bounding box center [647, 352] width 1166 height 1166
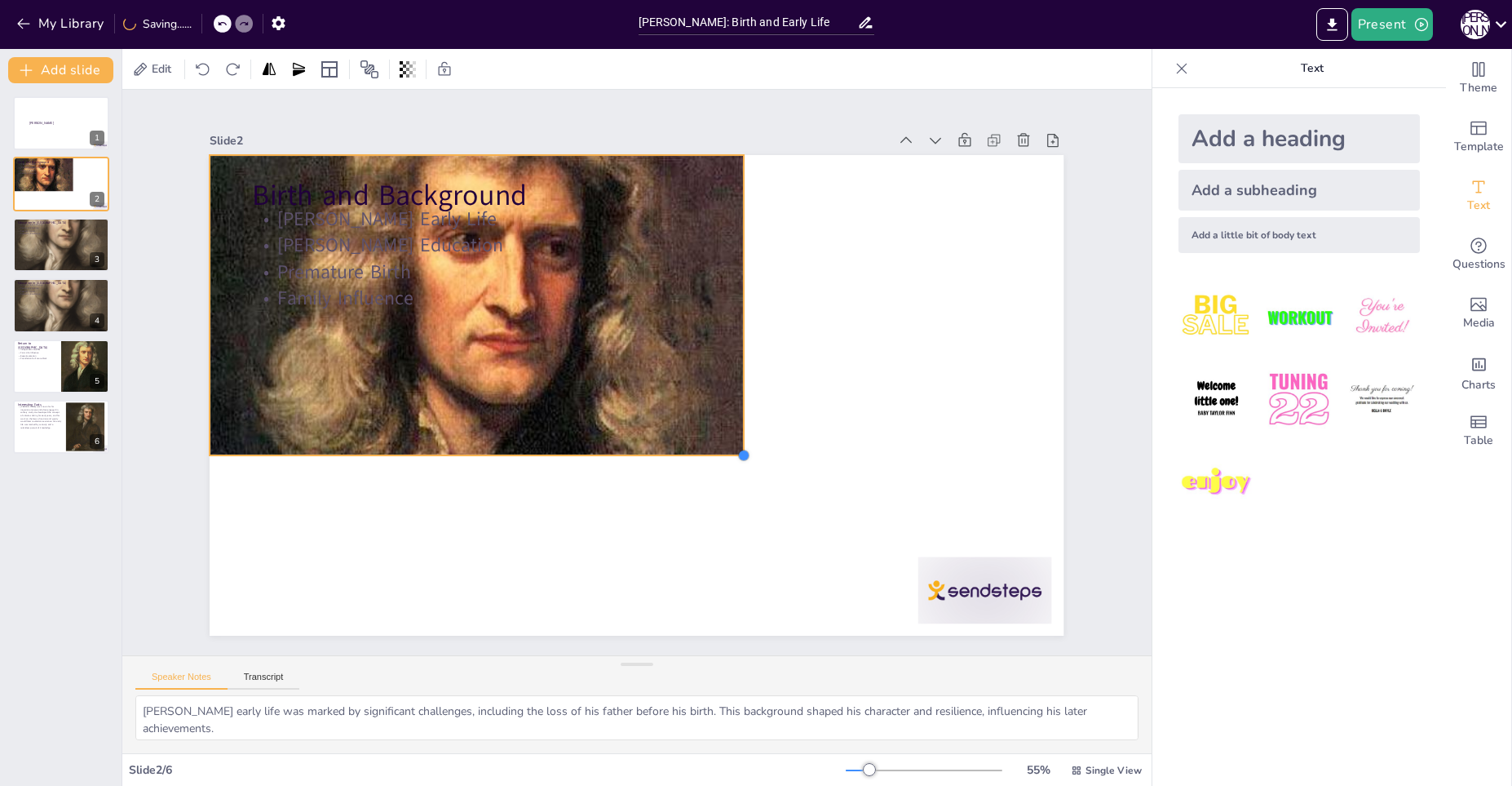
drag, startPoint x: 1065, startPoint y: 635, endPoint x: 718, endPoint y: 439, distance: 398.5
click at [516, 419] on div at bounding box center [506, 409] width 18 height 18
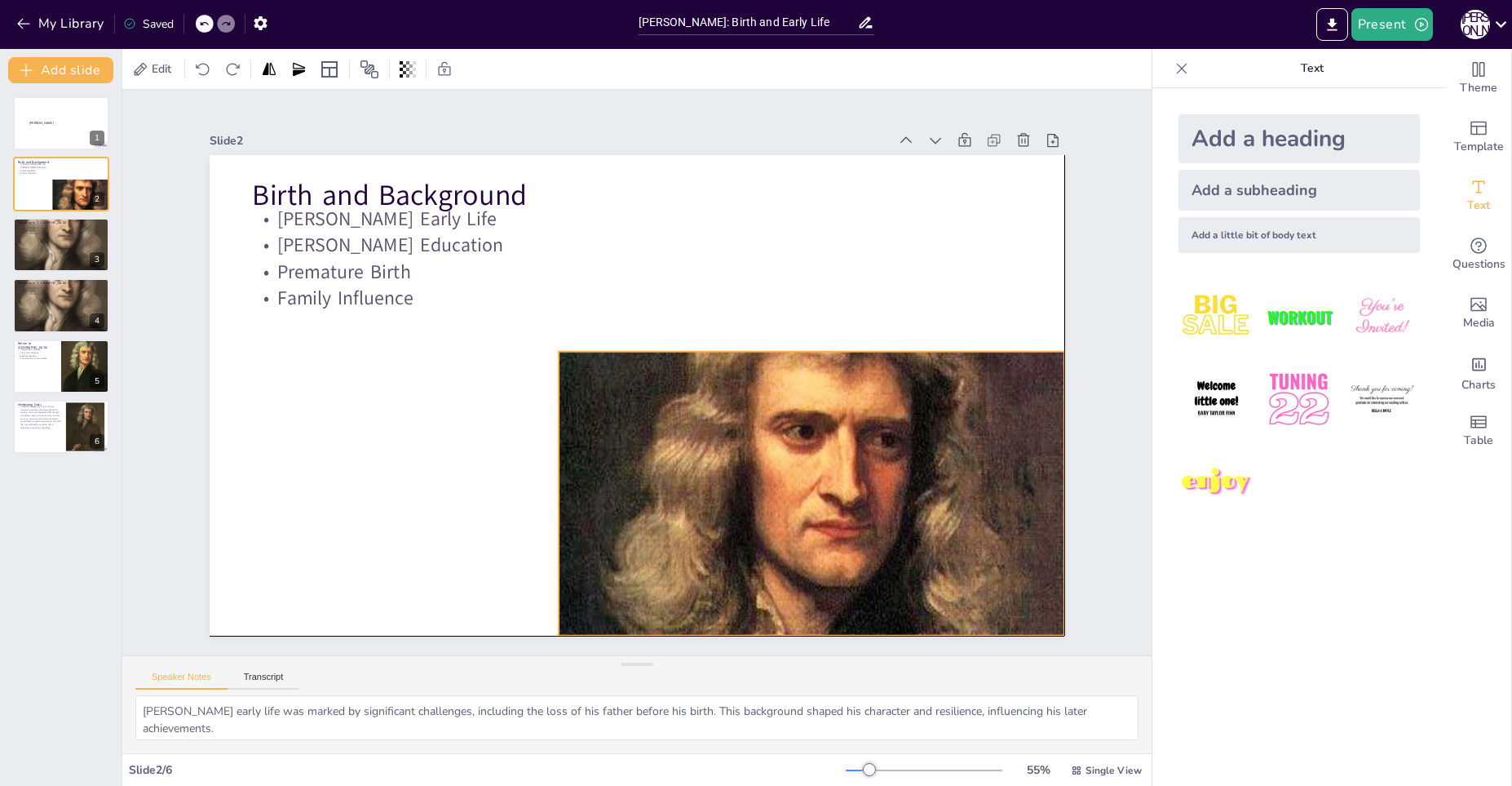
drag, startPoint x: 529, startPoint y: 327, endPoint x: 876, endPoint y: 518, distance: 396.1
click at [714, 504] on div at bounding box center [462, 251] width 505 height 505
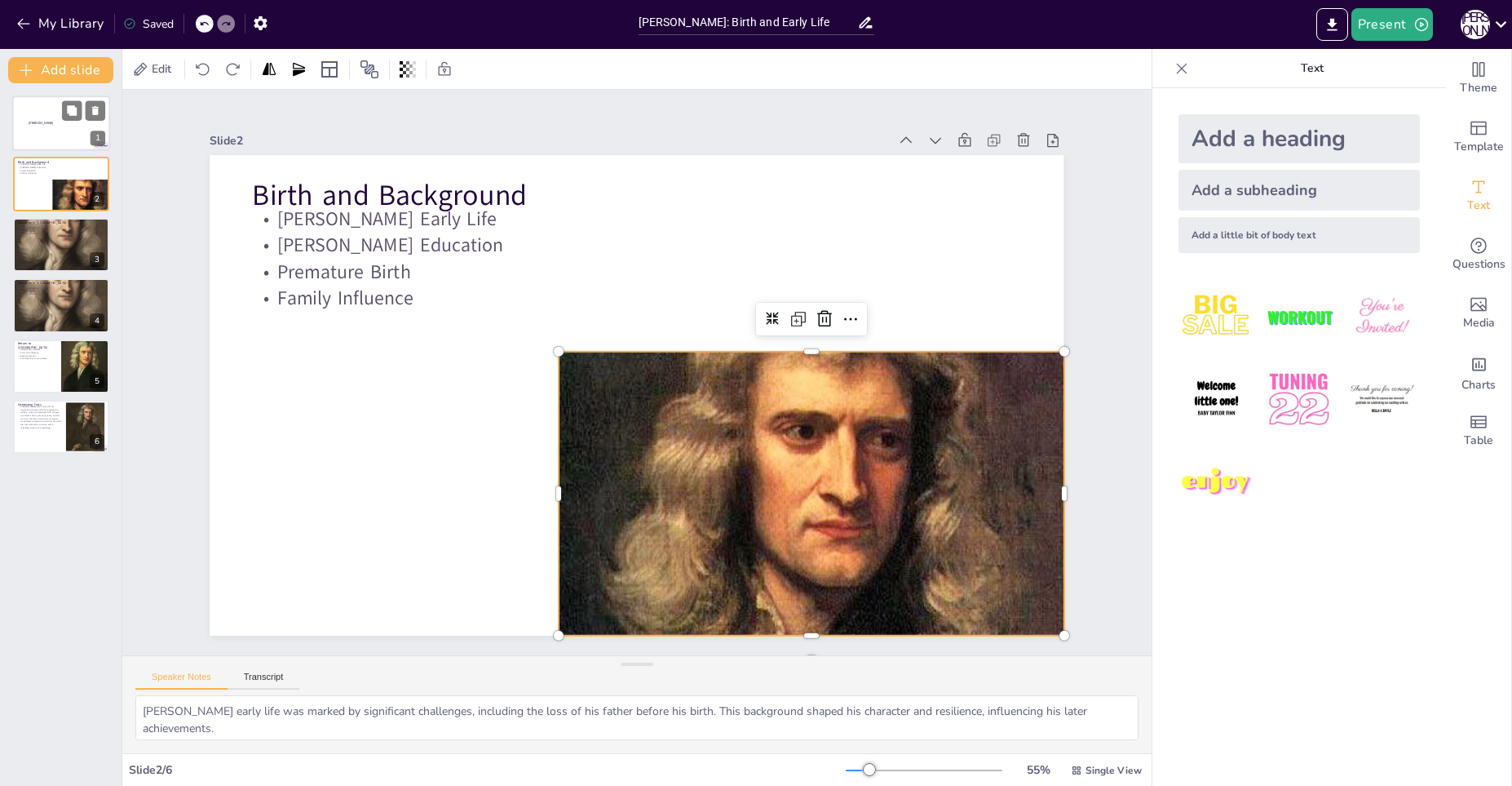
click at [72, 131] on div at bounding box center [60, 123] width 97 height 56
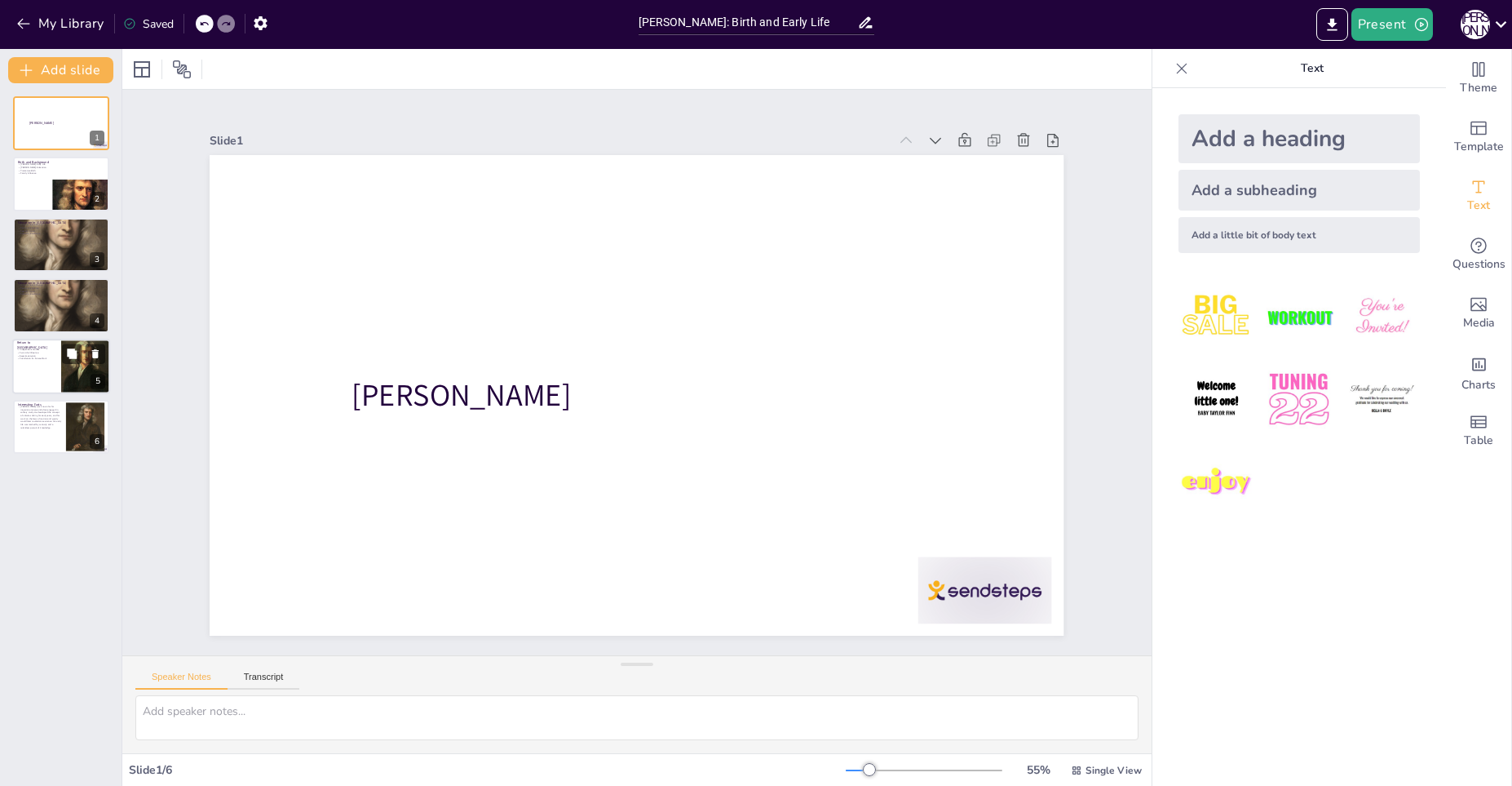
click at [56, 371] on div at bounding box center [60, 367] width 97 height 56
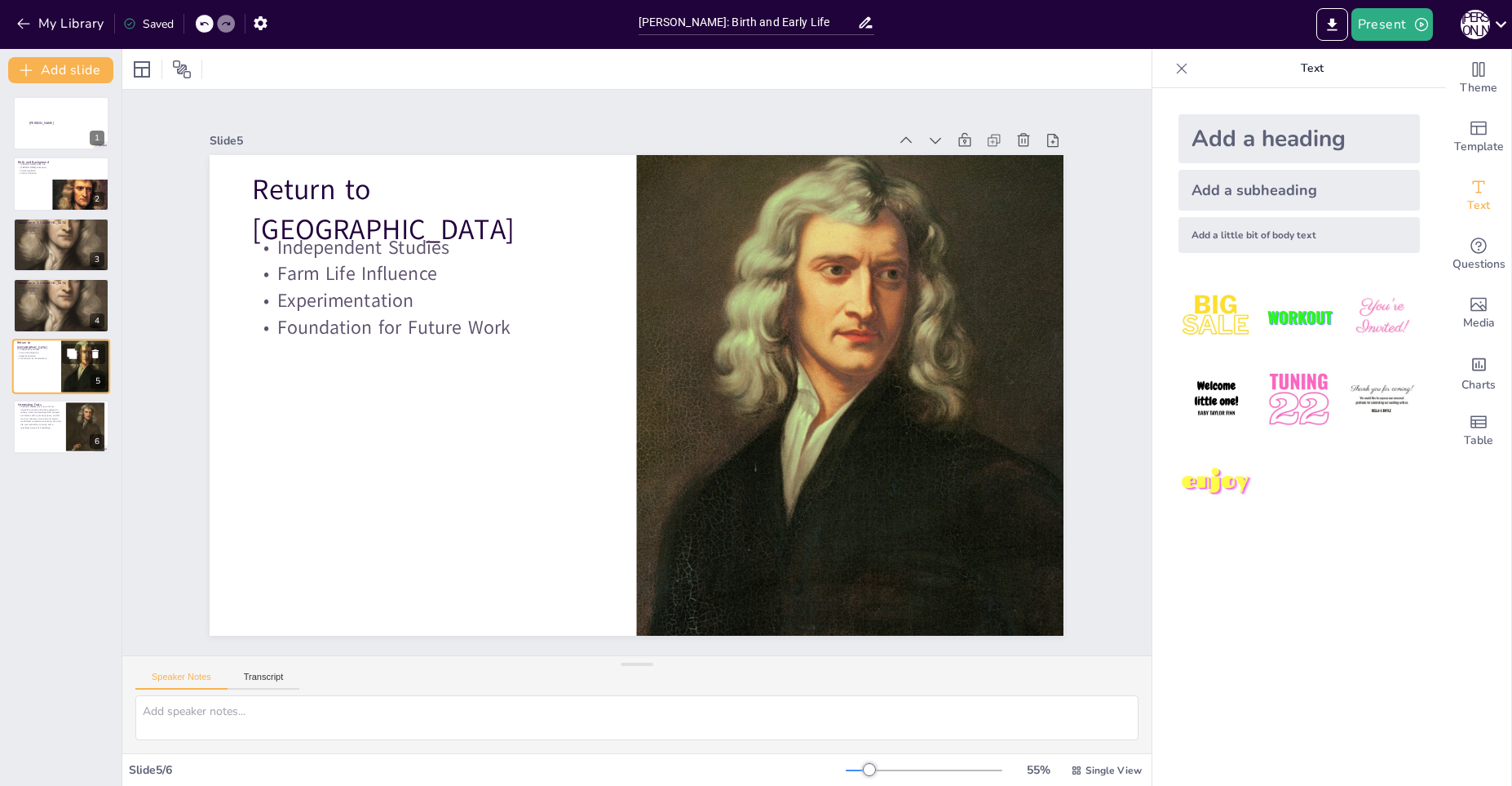
type textarea "Returning to [GEOGRAPHIC_DATA] allowed [PERSON_NAME] the independence to explor…"
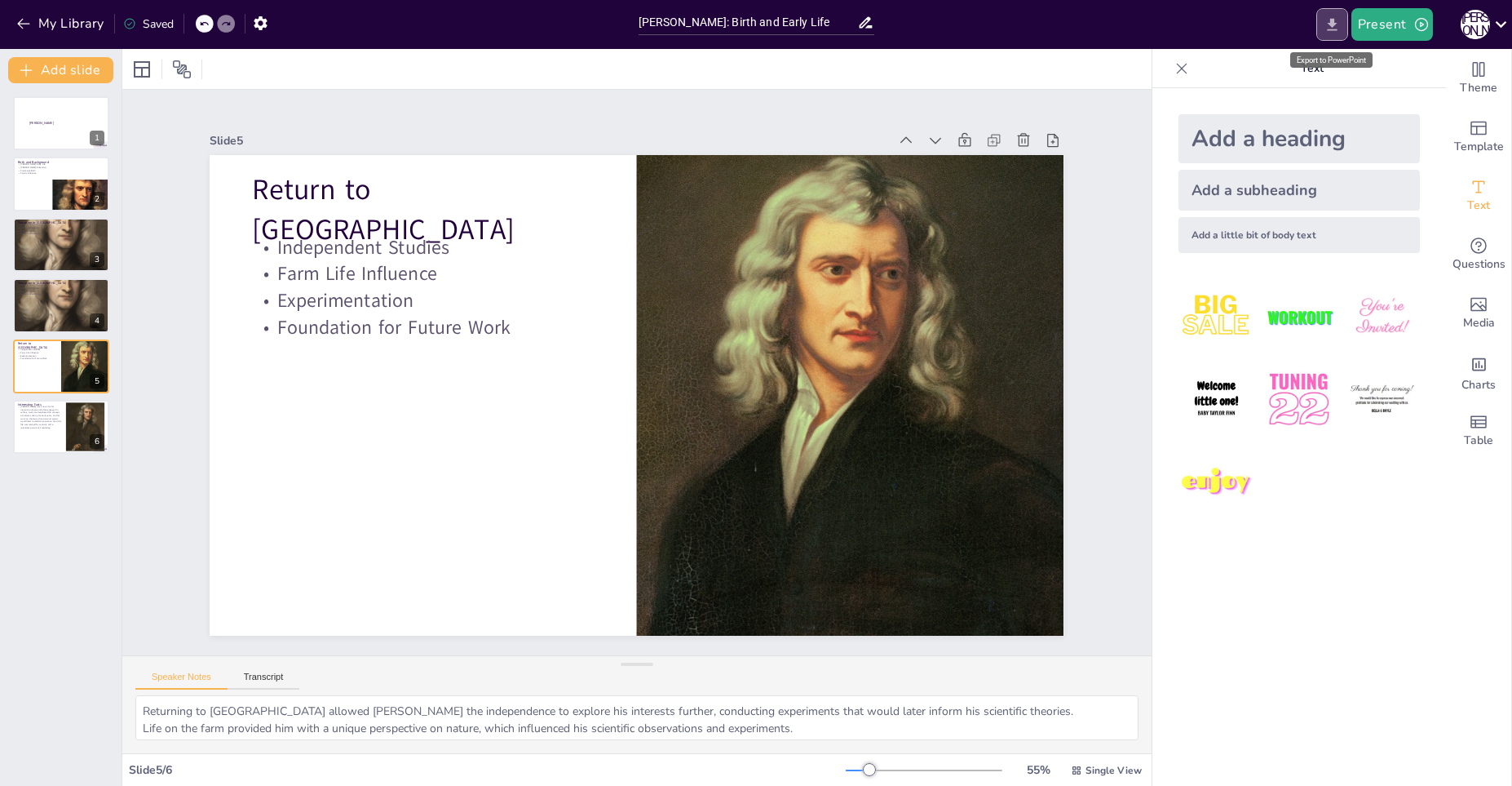
click at [1326, 28] on icon "Export to PowerPoint" at bounding box center [1332, 25] width 17 height 17
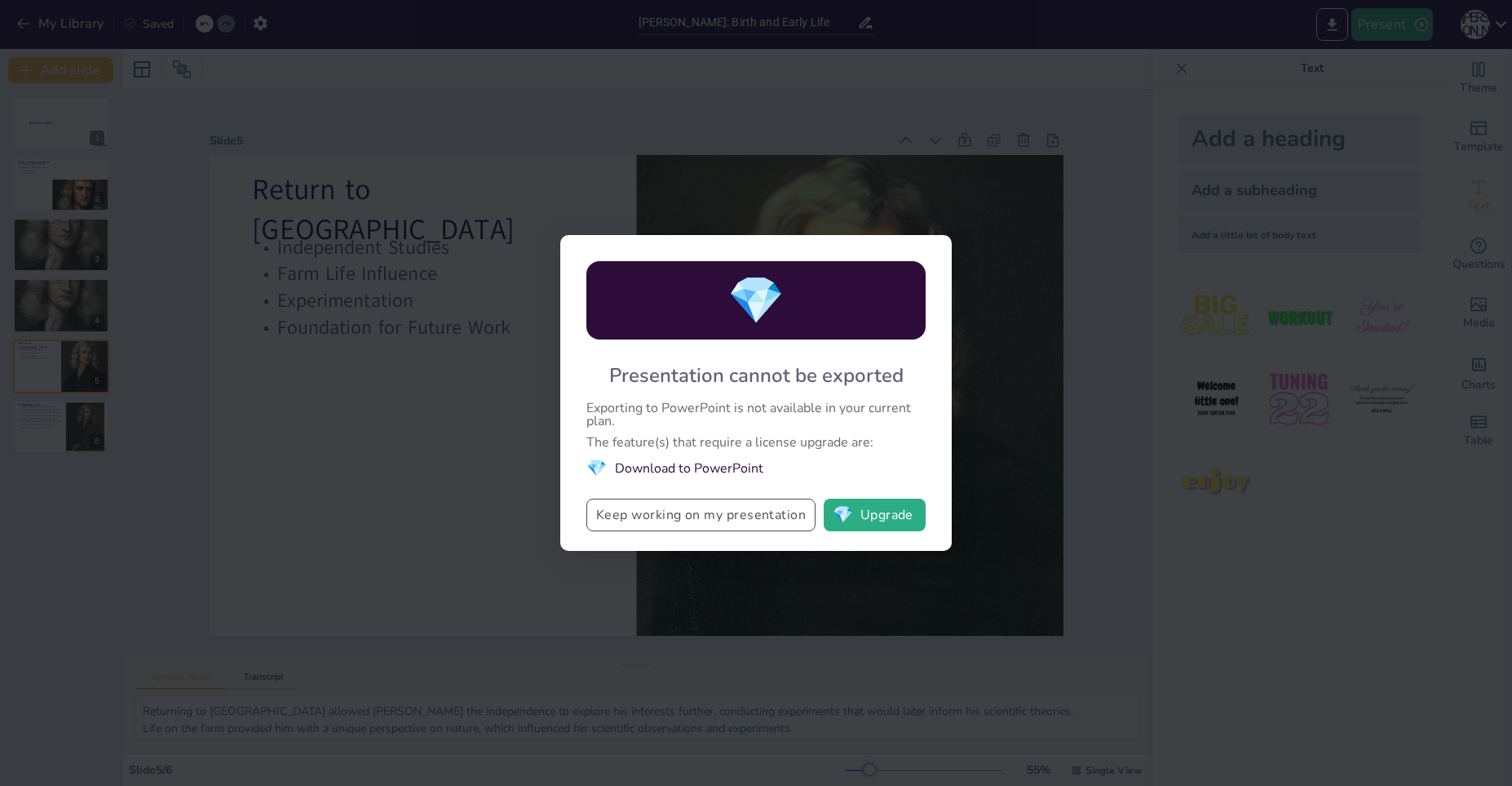
click at [694, 521] on button "Keep working on my presentation" at bounding box center [700, 514] width 229 height 32
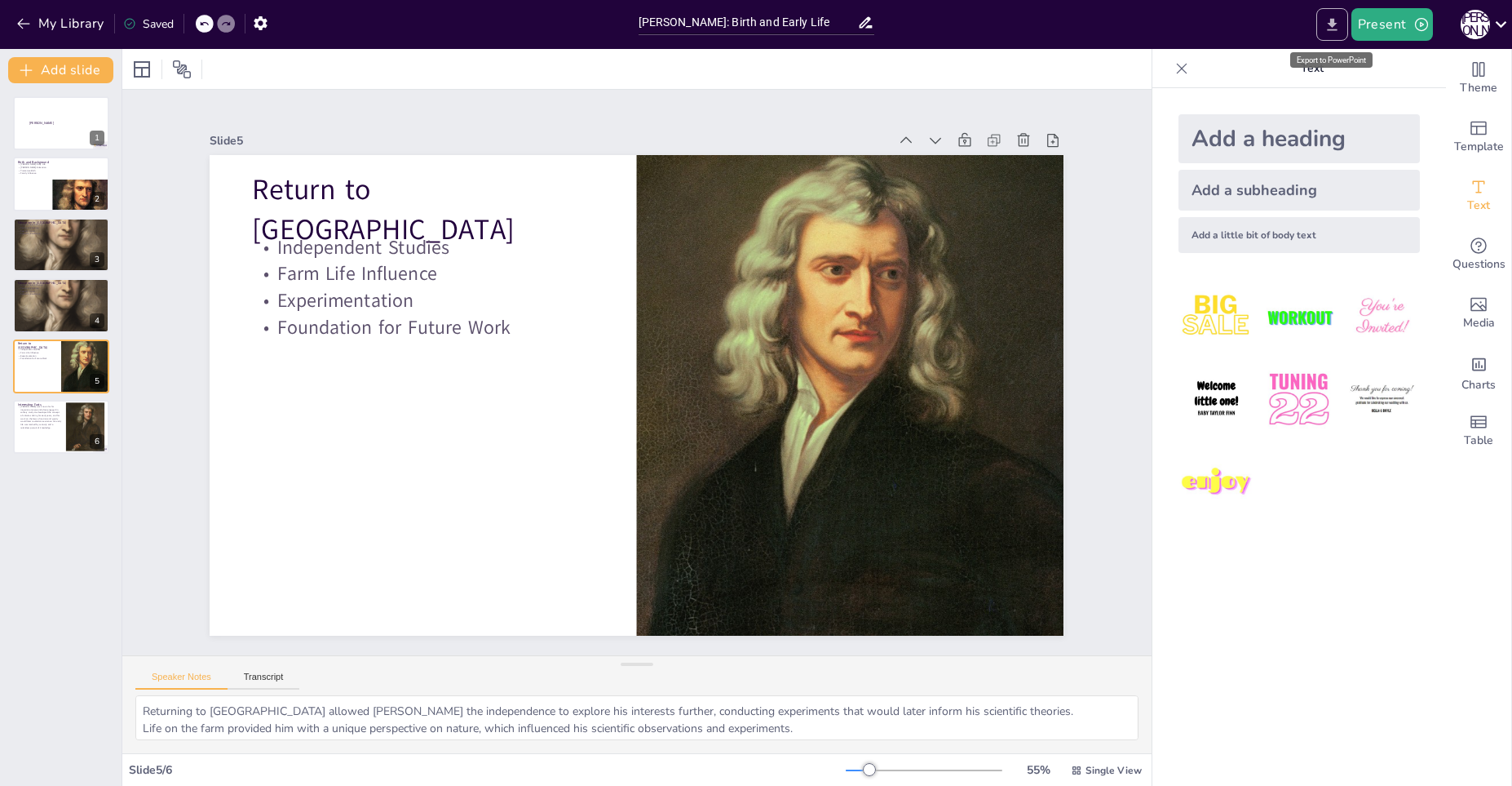
click at [1320, 16] on button "Export to PowerPoint" at bounding box center [1332, 24] width 32 height 32
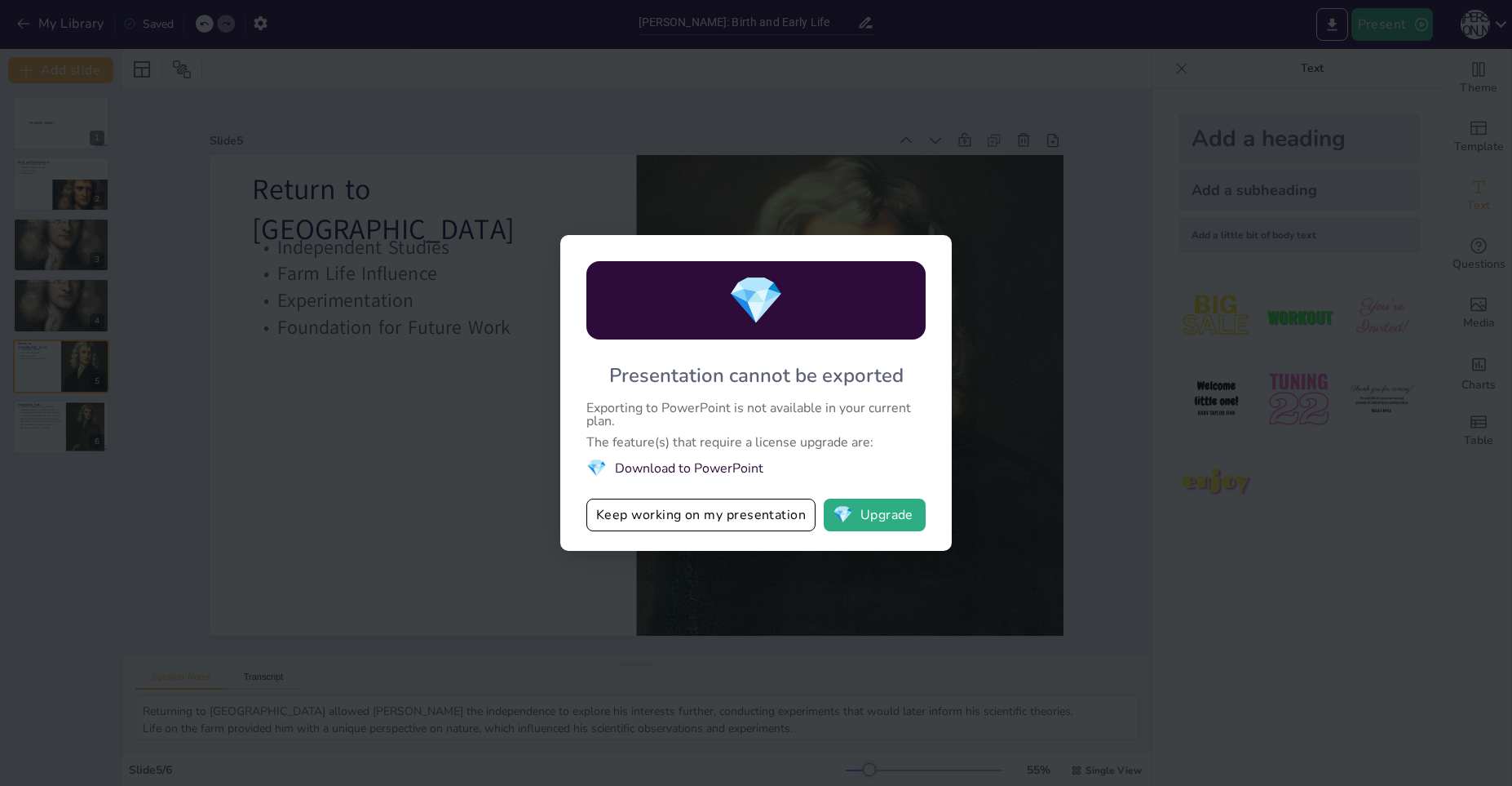
click at [962, 101] on div "💎 Presentation cannot be exported Exporting to PowerPoint is not available in y…" at bounding box center [756, 393] width 1512 height 786
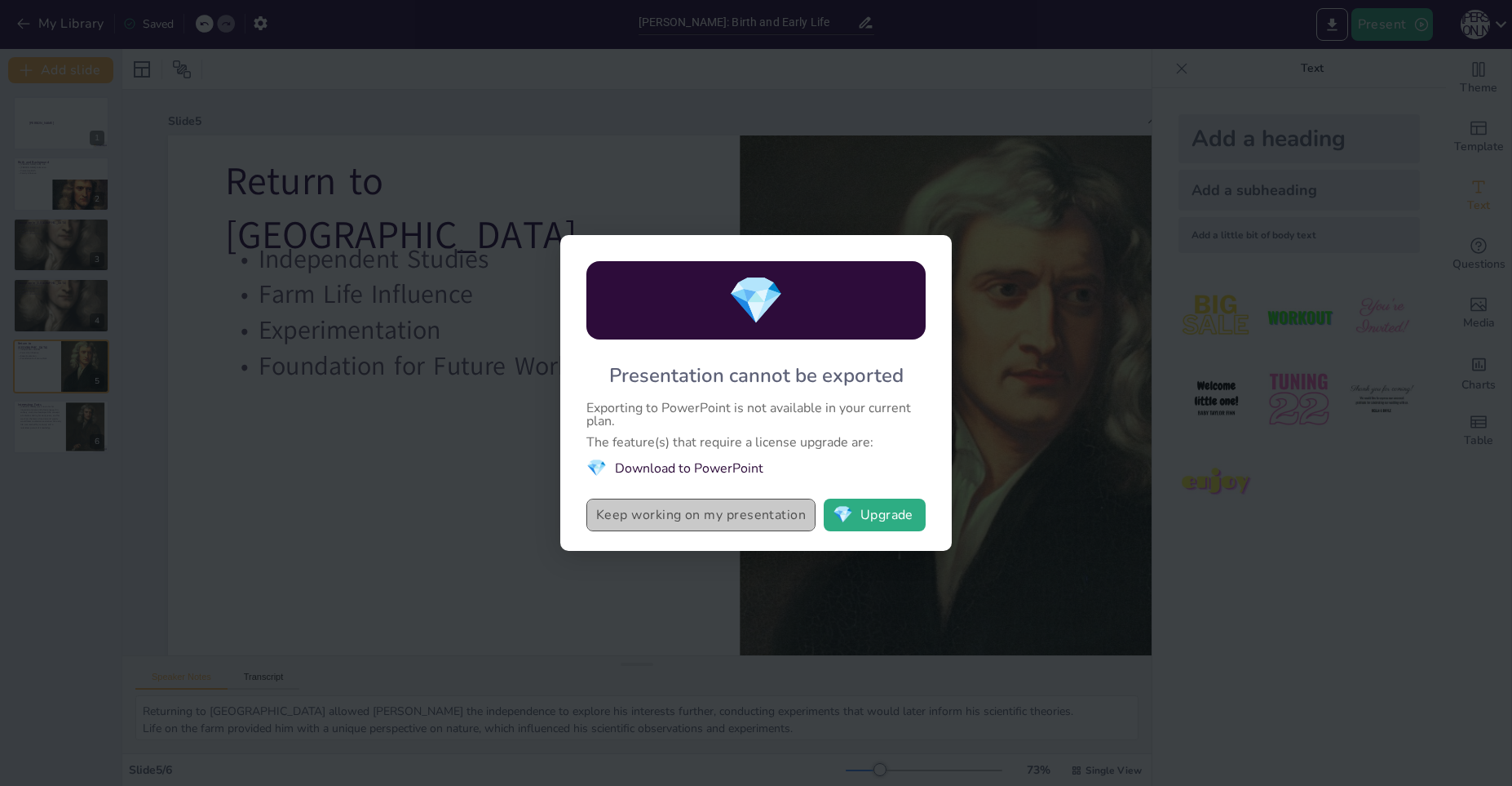
click at [724, 502] on button "Keep working on my presentation" at bounding box center [700, 514] width 229 height 32
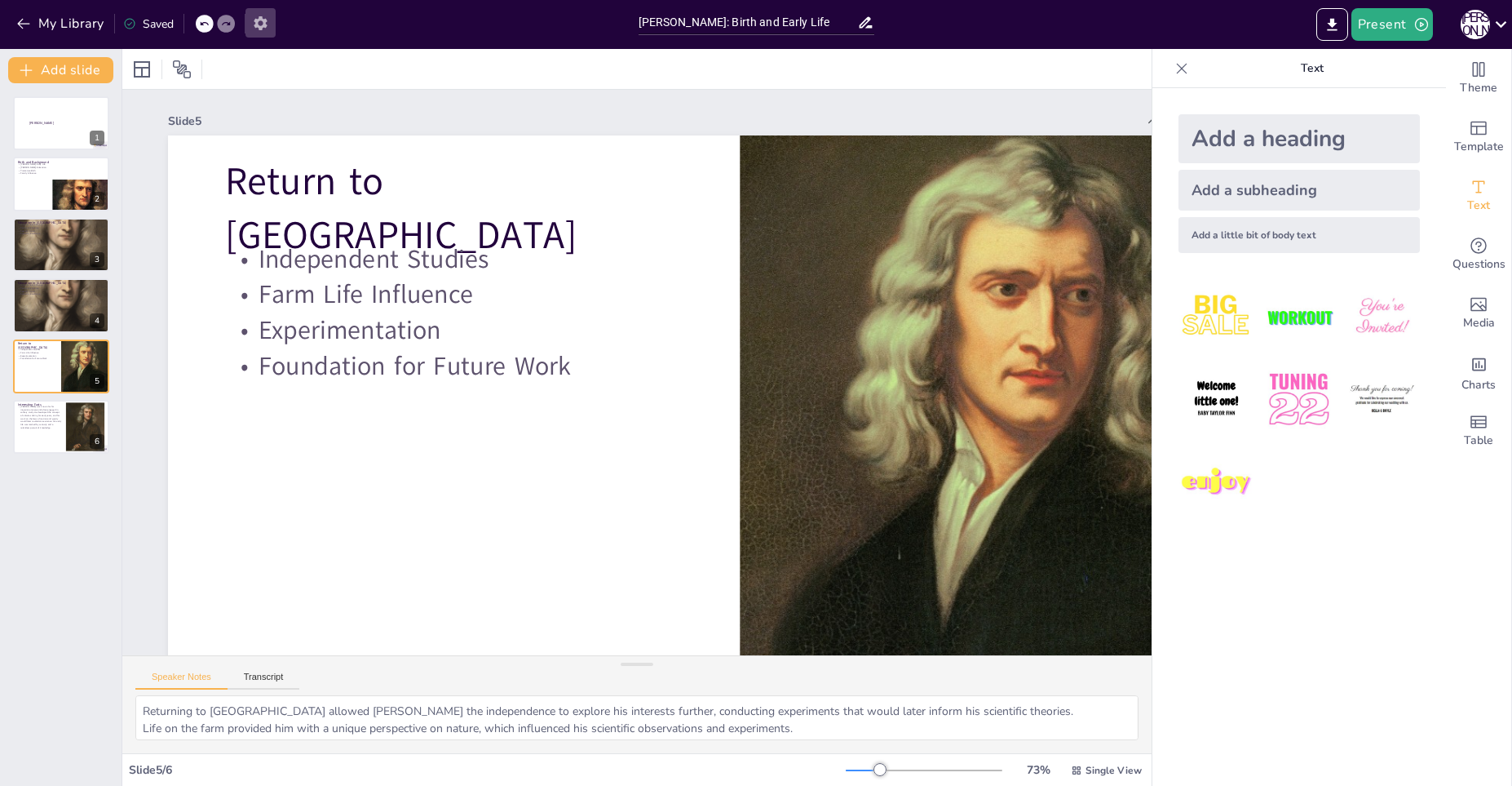
click at [263, 27] on icon "button" at bounding box center [260, 23] width 13 height 14
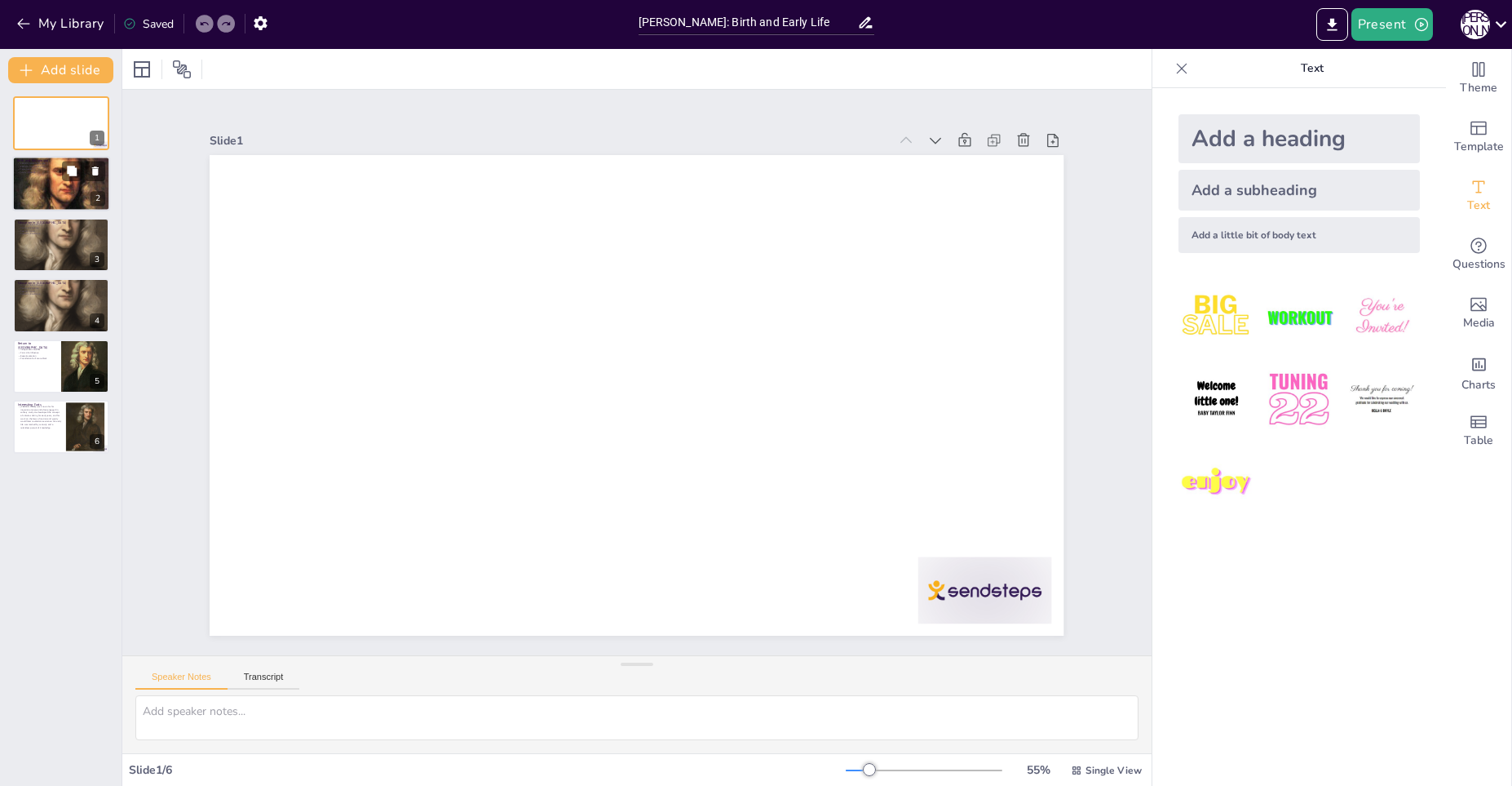
click at [55, 197] on div at bounding box center [60, 183] width 97 height 97
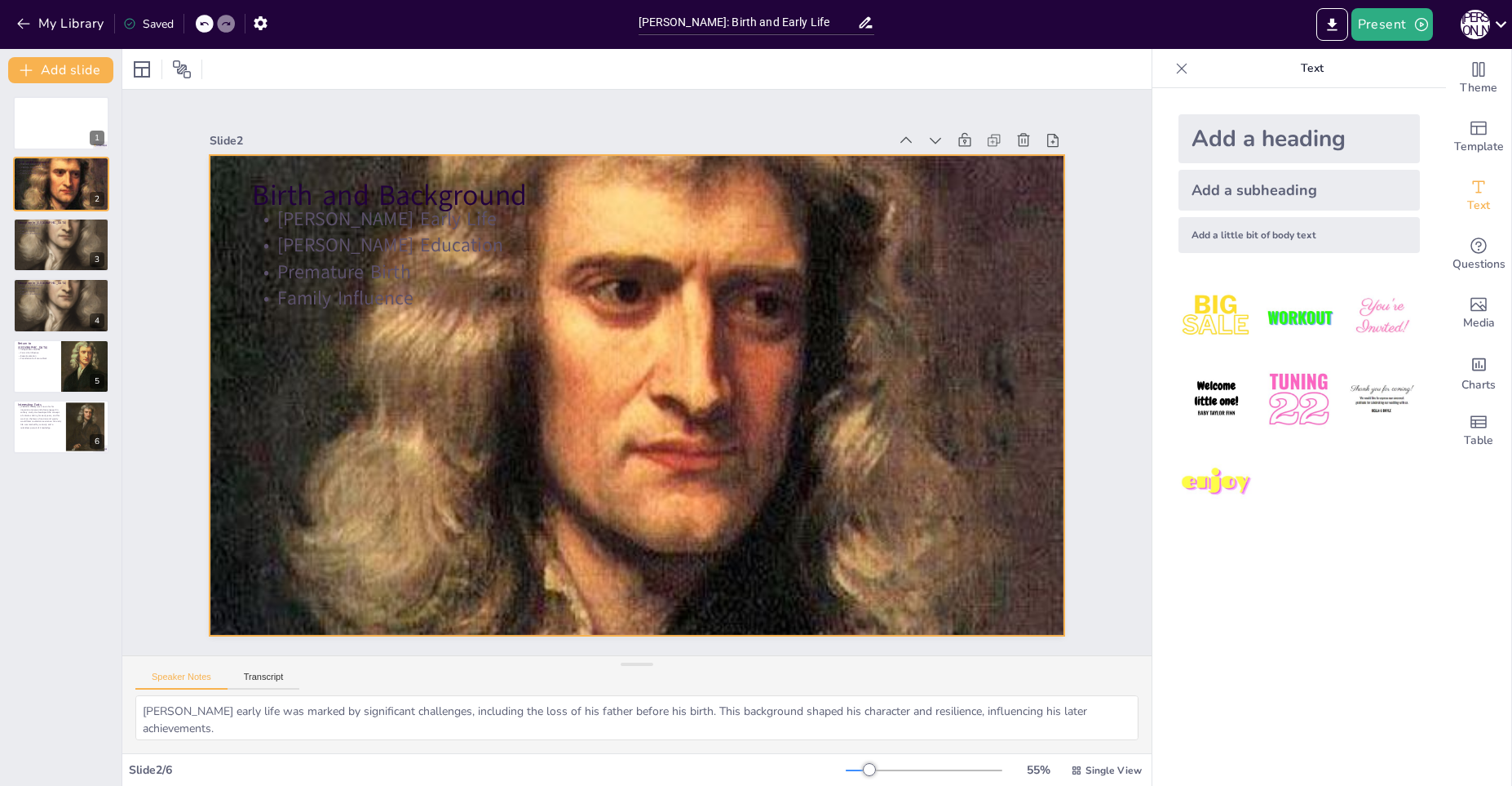
click at [370, 364] on div at bounding box center [636, 395] width 853 height 854
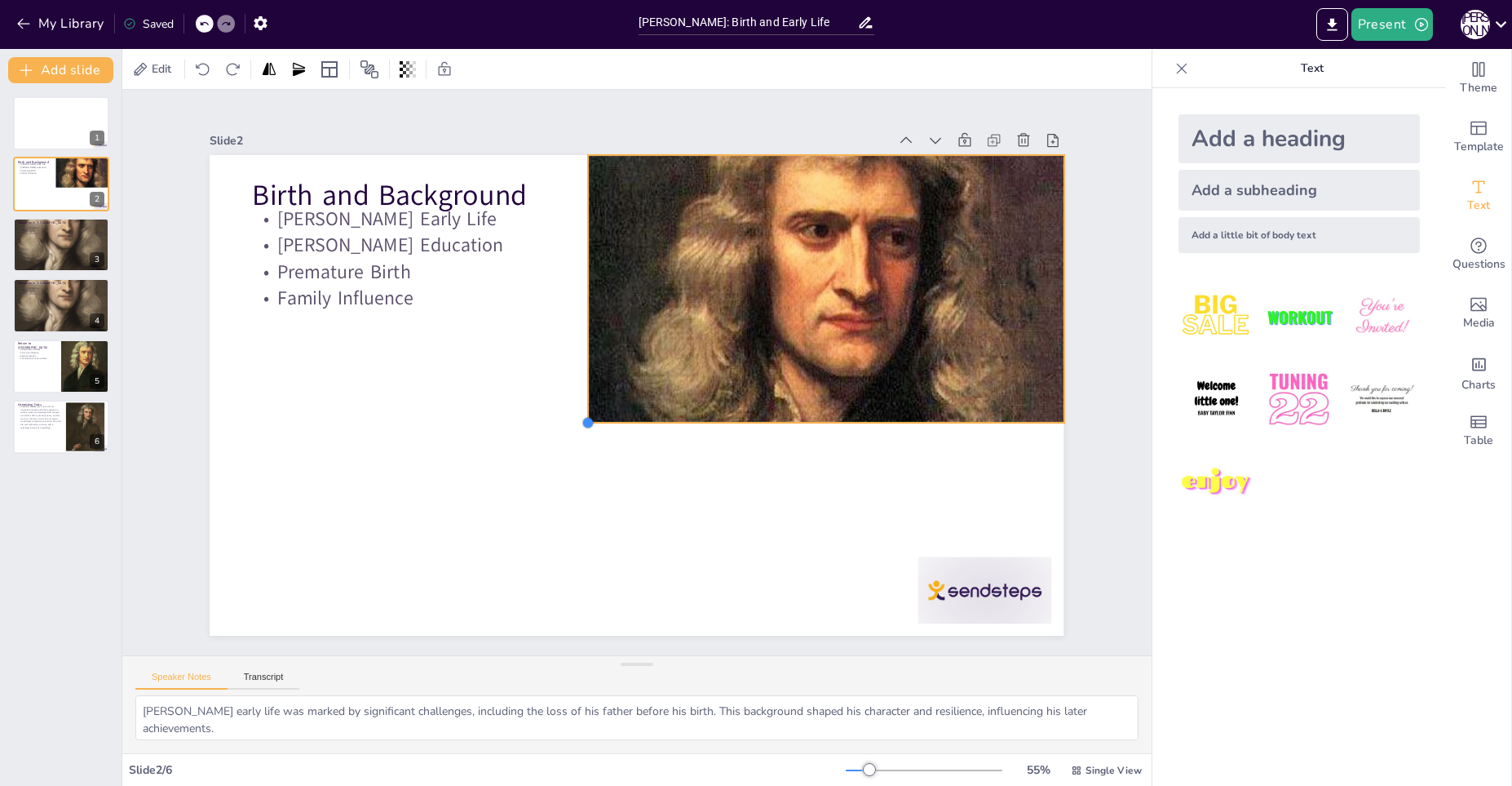
drag, startPoint x: 206, startPoint y: 630, endPoint x: 751, endPoint y: 417, distance: 585.1
click at [751, 417] on div "Birth and Background Newton's Early Life Newton's Education Premature Birth Fam…" at bounding box center [636, 395] width 853 height 481
click at [79, 231] on button at bounding box center [71, 231] width 19 height 19
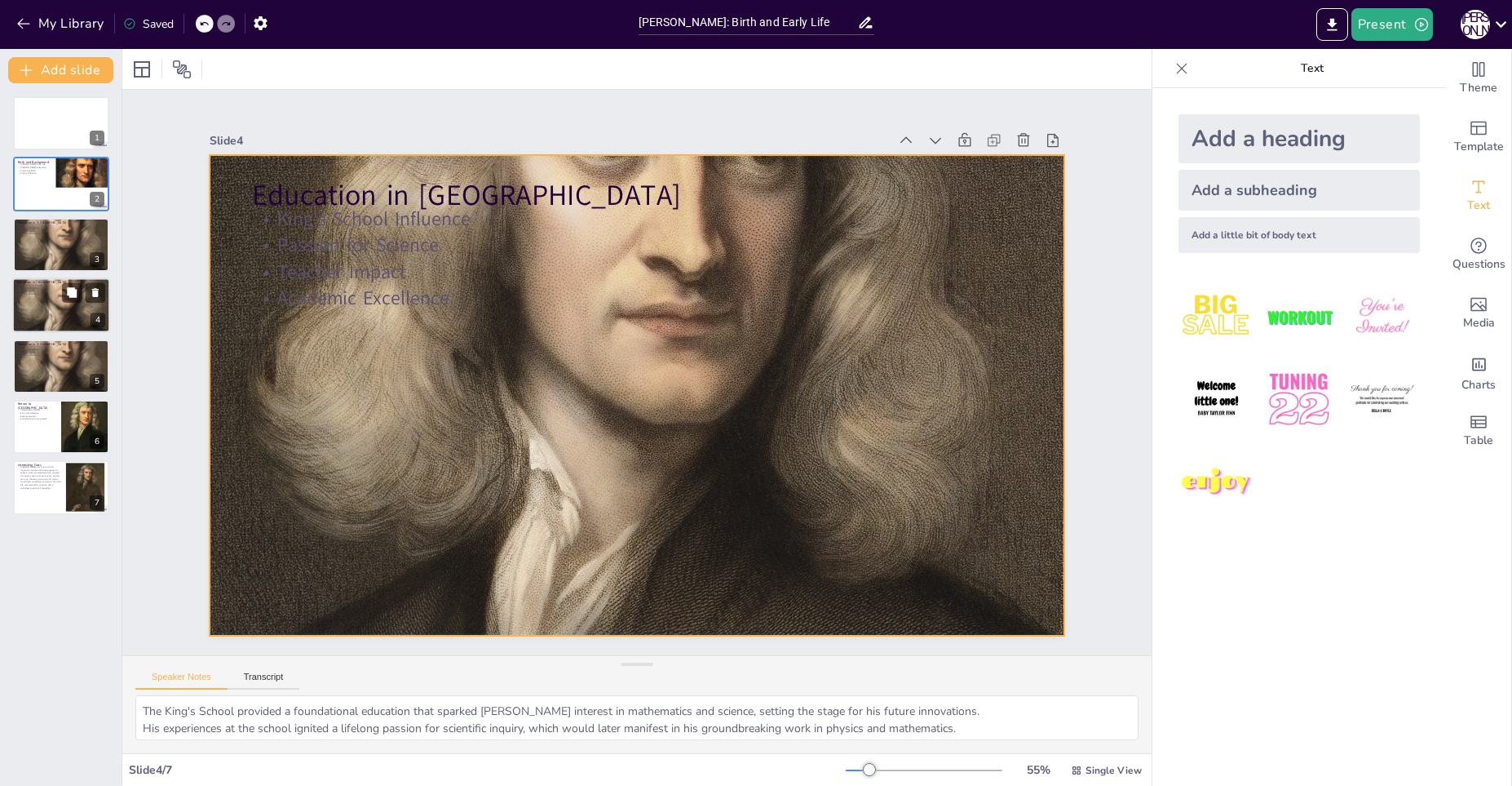
click at [61, 296] on div at bounding box center [60, 305] width 97 height 135
click at [37, 307] on div at bounding box center [60, 305] width 97 height 135
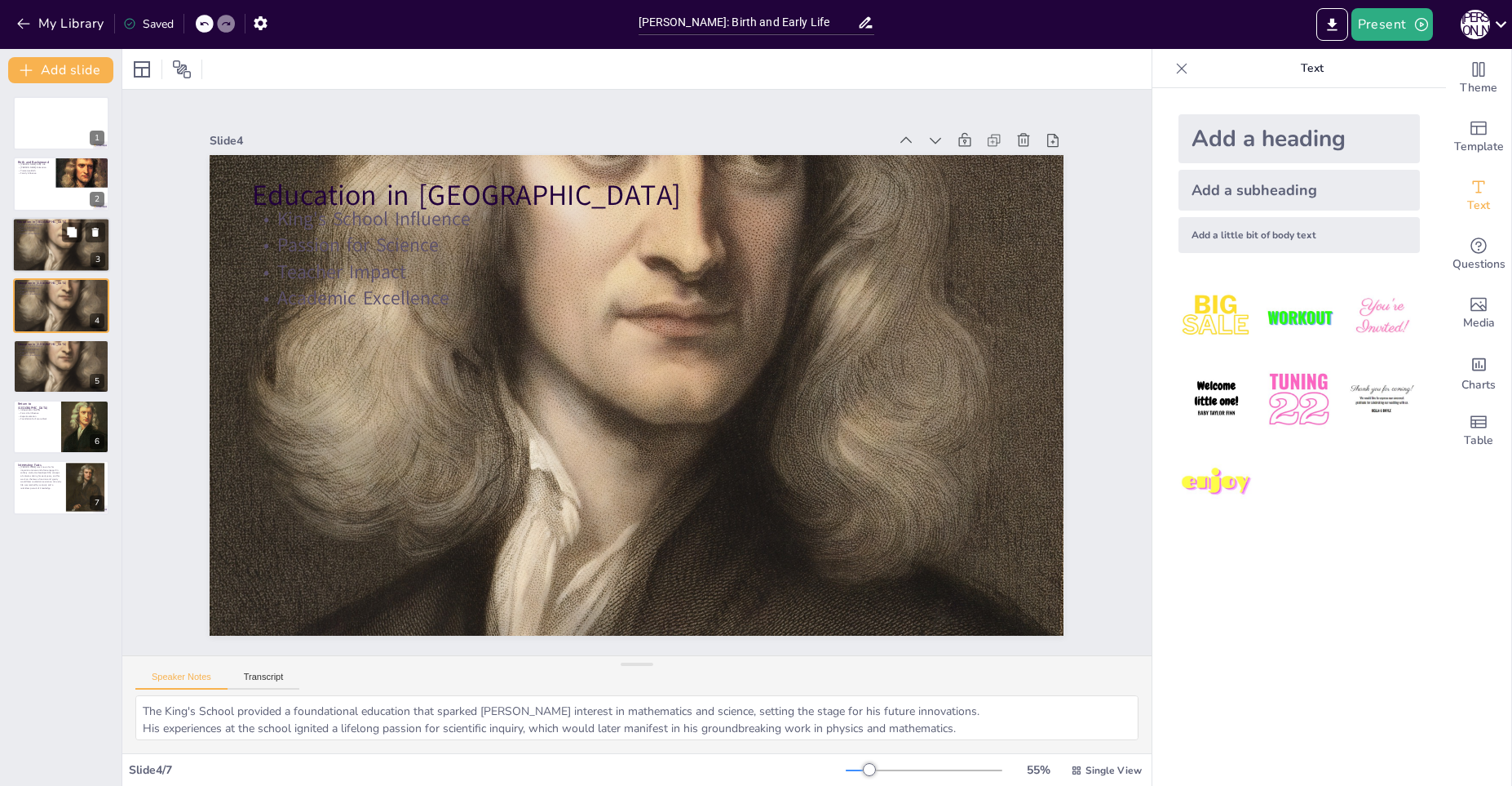
click at [30, 240] on div at bounding box center [60, 244] width 97 height 135
click at [58, 251] on div at bounding box center [60, 244] width 97 height 135
click at [15, 316] on div at bounding box center [60, 305] width 97 height 135
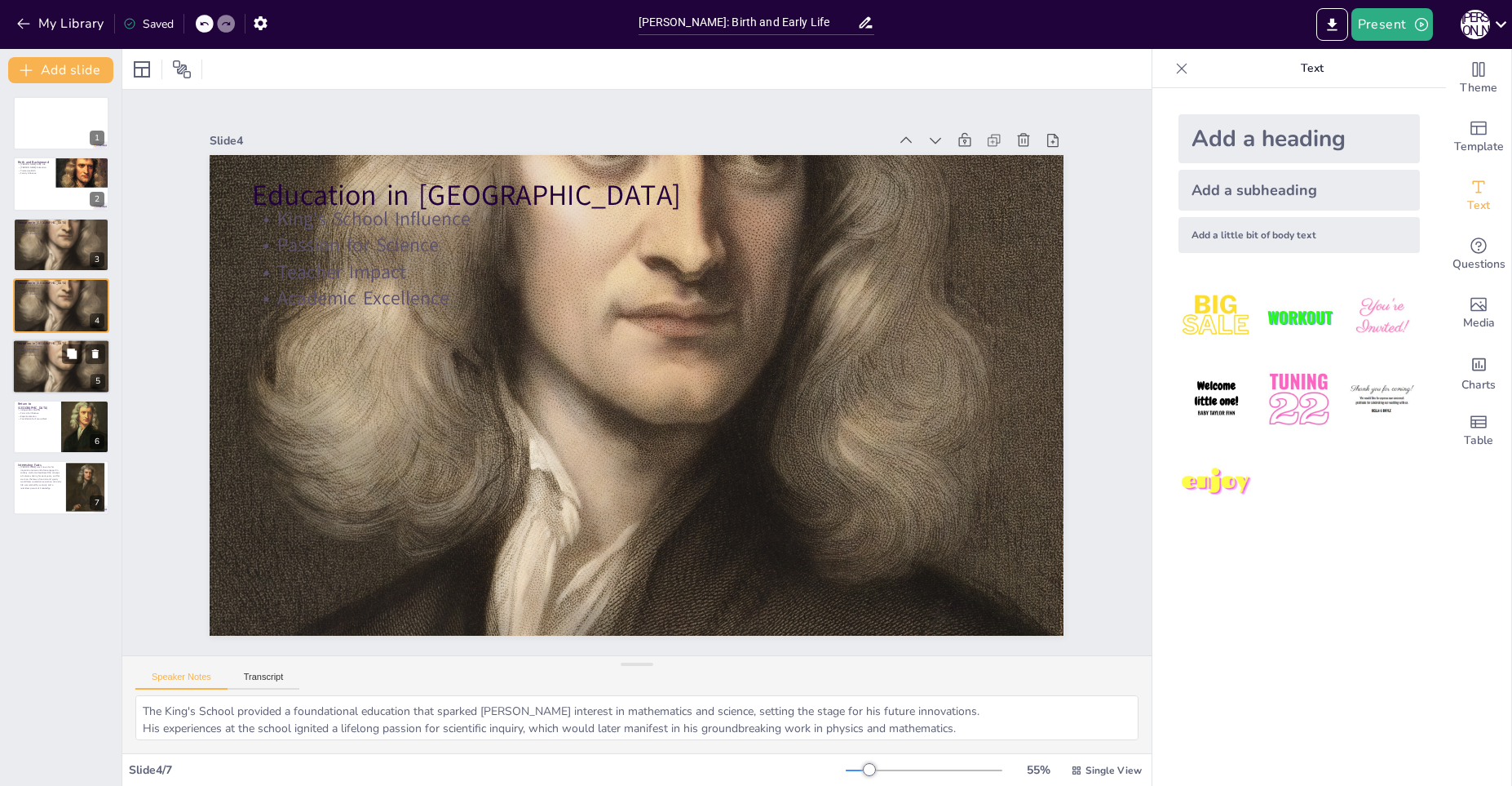
click at [44, 378] on div at bounding box center [60, 366] width 97 height 135
click at [58, 361] on div at bounding box center [60, 366] width 97 height 135
click at [36, 419] on p "Foundation for Future Work" at bounding box center [36, 419] width 39 height 4
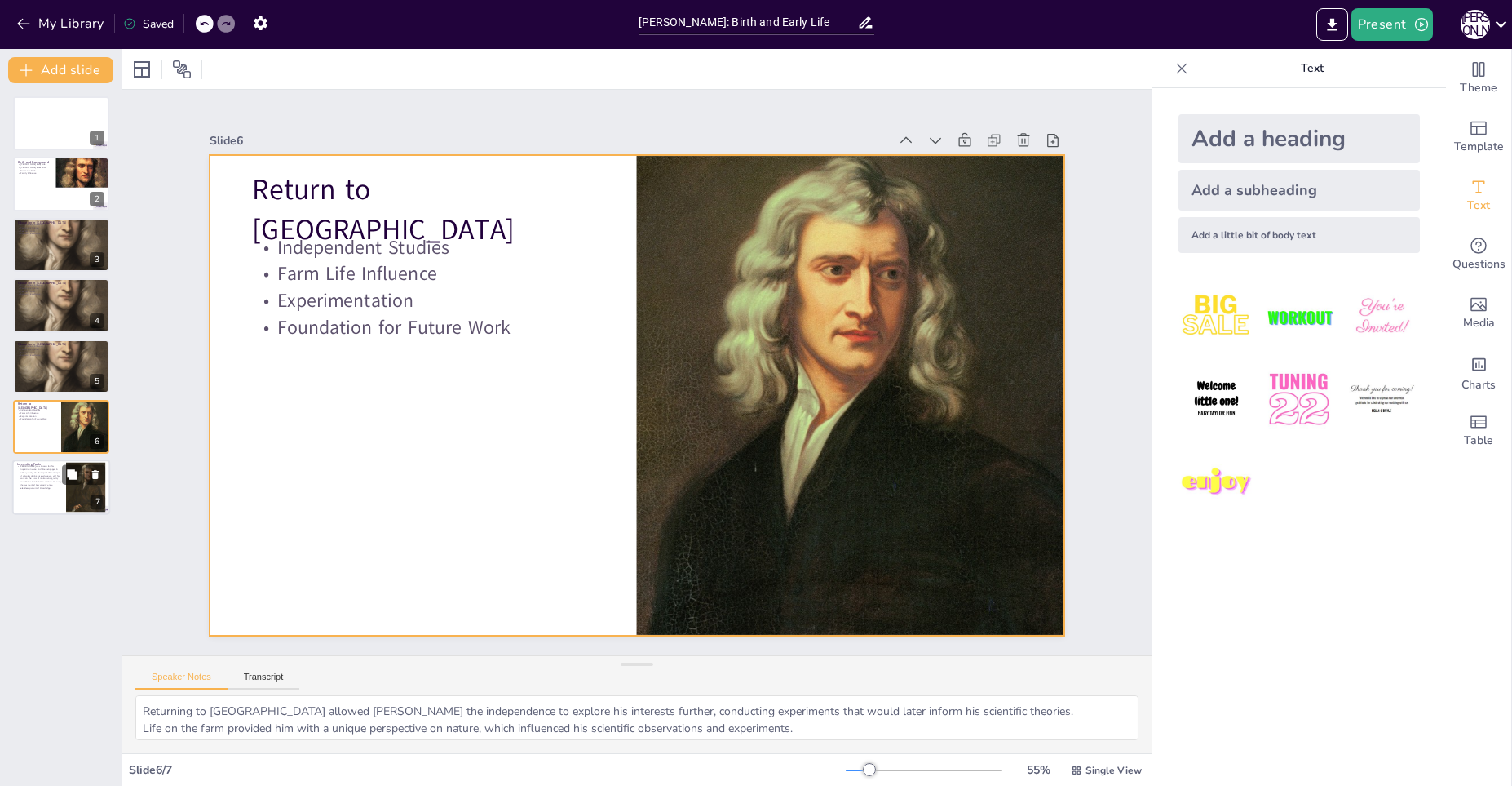
click at [45, 480] on p "[PERSON_NAME] was known for his inquisitive nature and often engaged in solitar…" at bounding box center [38, 477] width 44 height 24
